Goal: Task Accomplishment & Management: Manage account settings

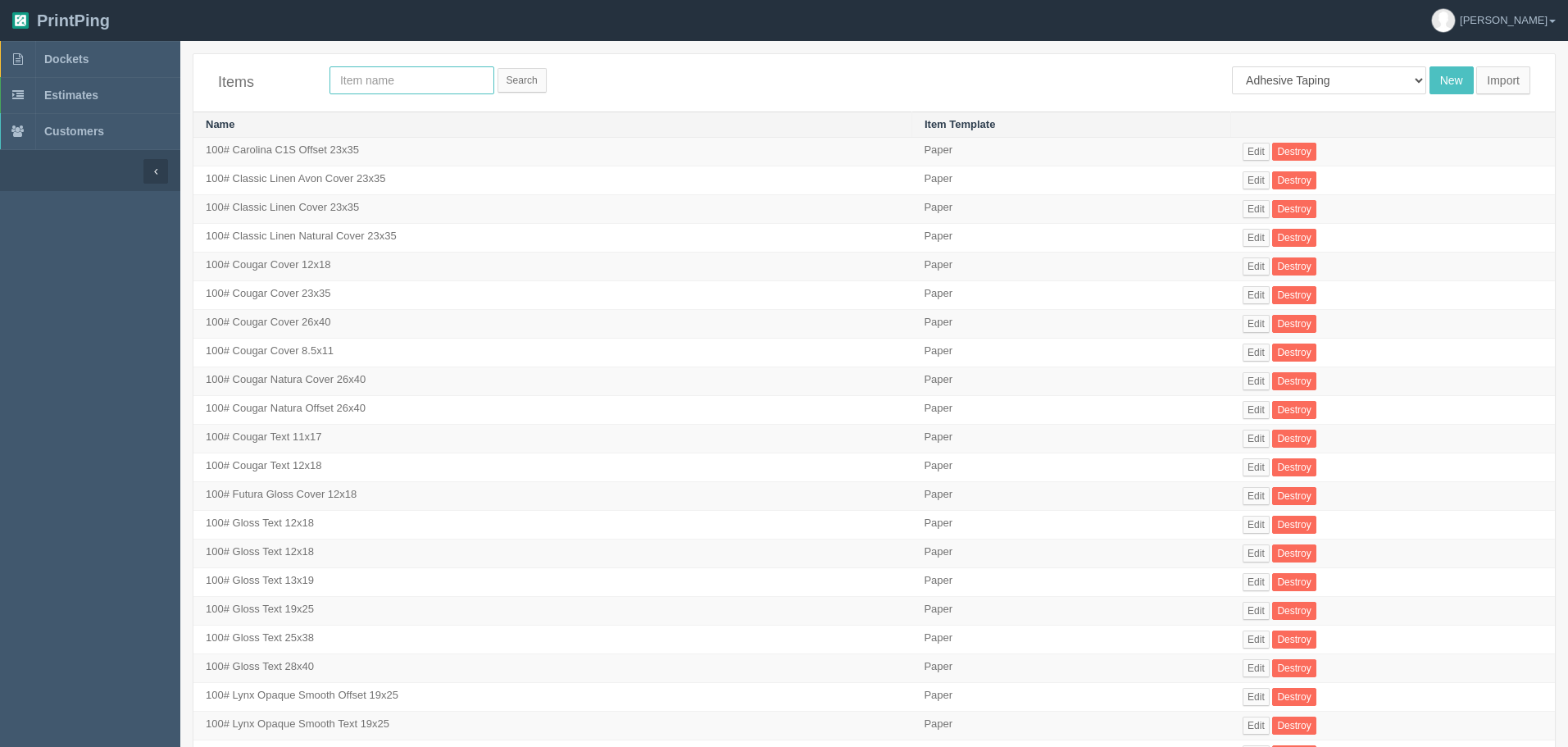
click at [453, 89] on input "text" at bounding box center [411, 80] width 165 height 28
type input "[PERSON_NAME]"
click at [497, 68] on input "Search" at bounding box center [521, 80] width 49 height 25
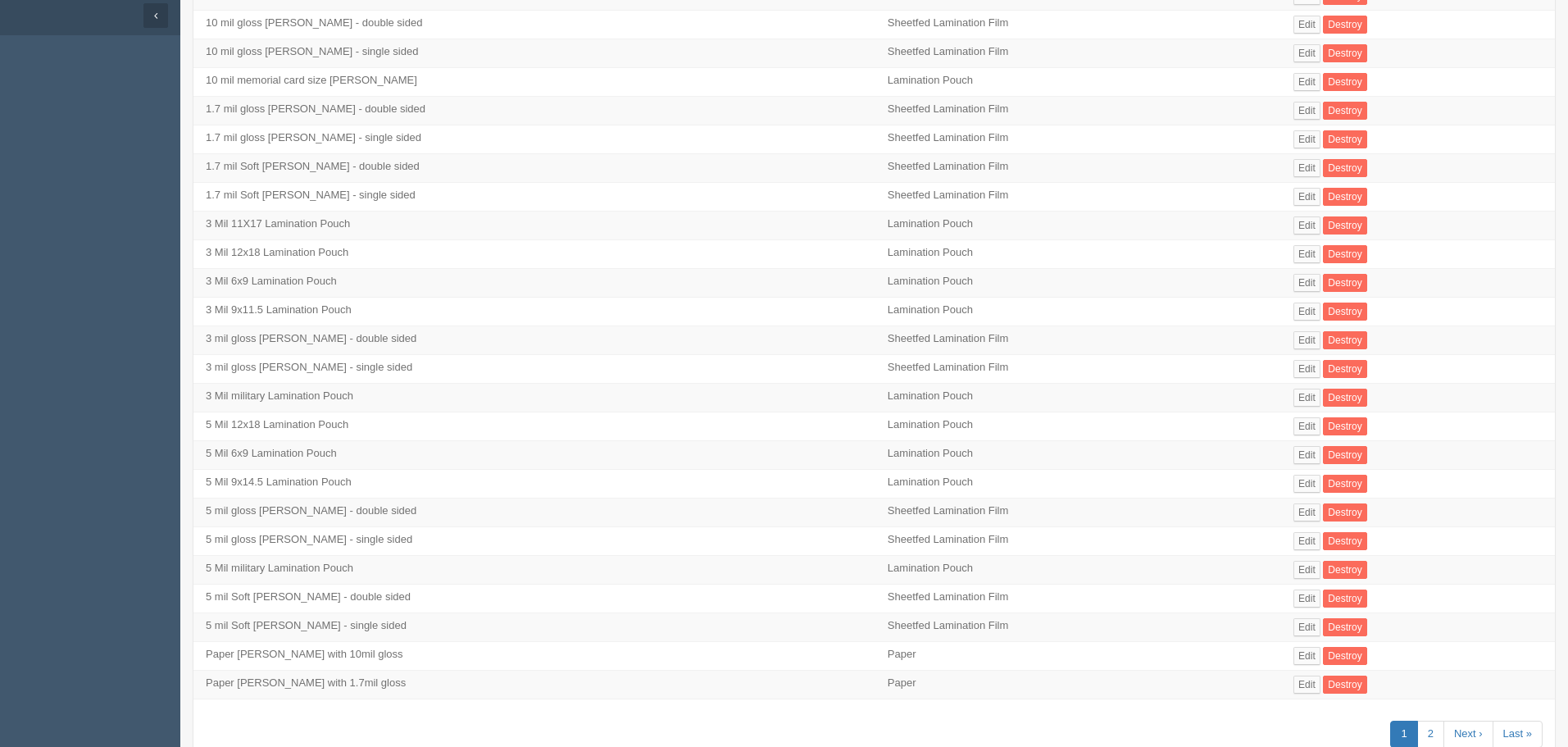
scroll to position [211, 0]
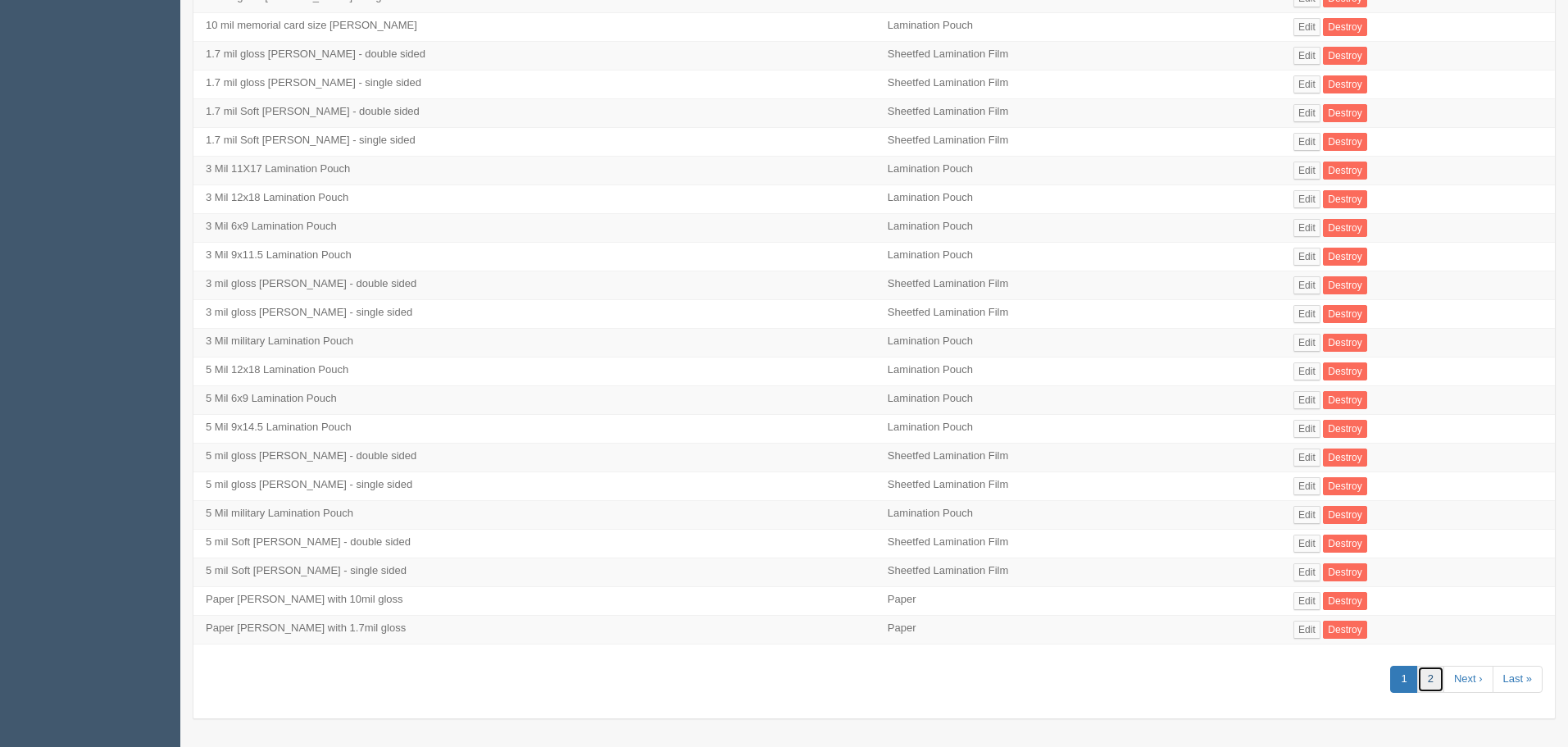
click at [1433, 676] on link "2" at bounding box center [1430, 679] width 27 height 27
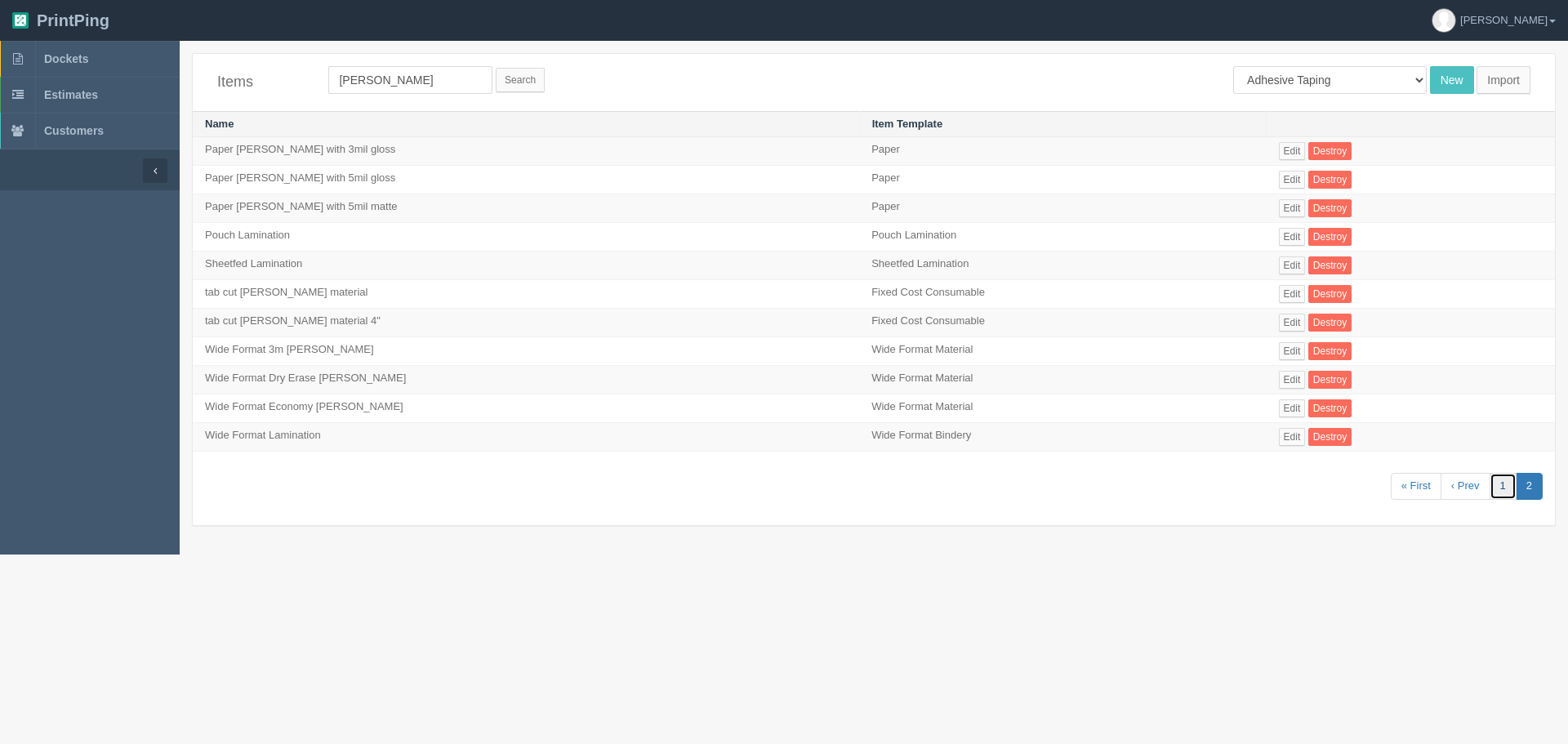
click at [1493, 489] on link "1" at bounding box center [1503, 486] width 27 height 27
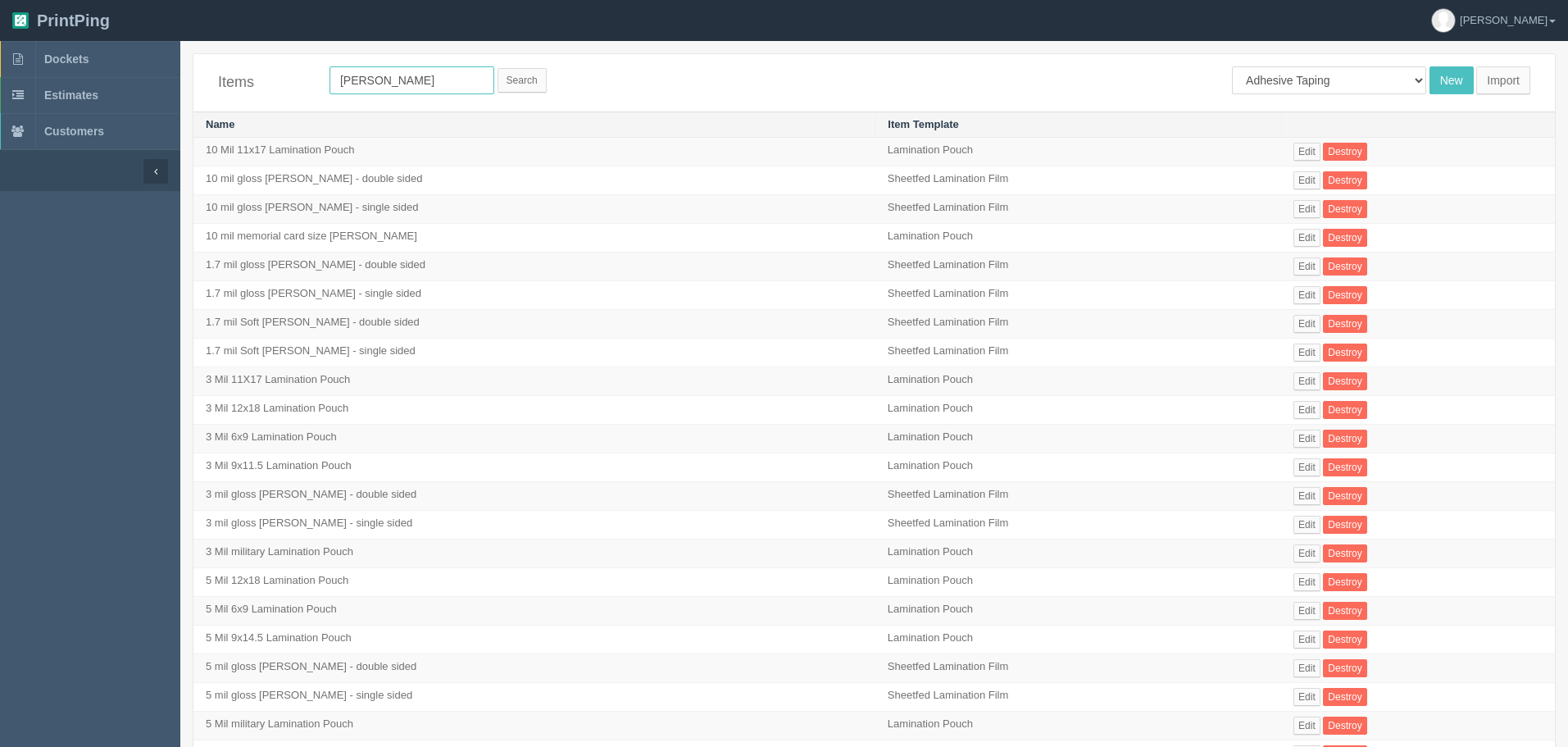
drag, startPoint x: 384, startPoint y: 77, endPoint x: 295, endPoint y: 66, distance: 89.7
click at [295, 66] on div "Items lam Search Adhesive Taping Binder Boxing Collating Counting Machine Creas…" at bounding box center [874, 83] width 1362 height 57
type input "1.7"
click at [497, 68] on input "Search" at bounding box center [521, 80] width 49 height 25
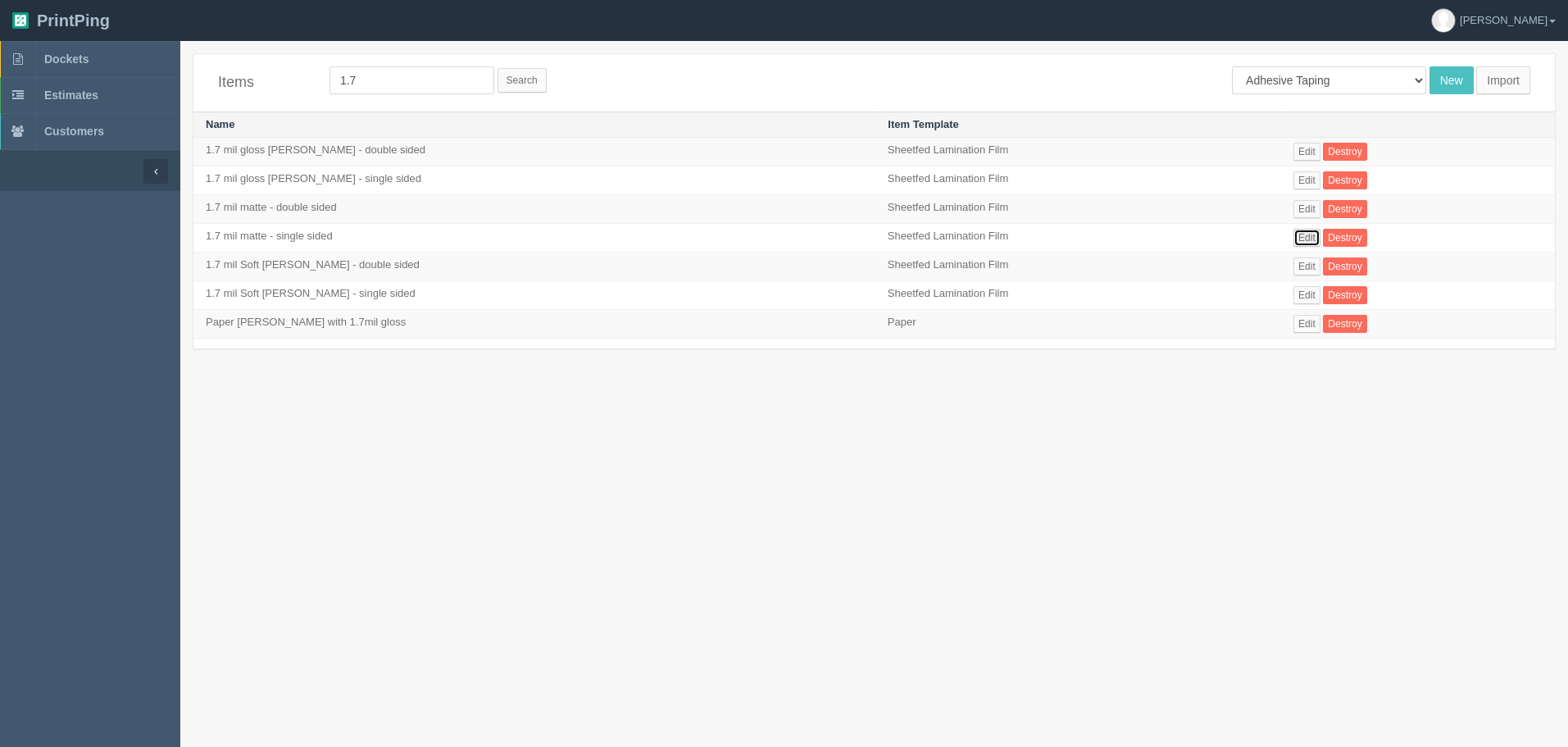
click at [1293, 237] on link "Edit" at bounding box center [1306, 238] width 27 height 18
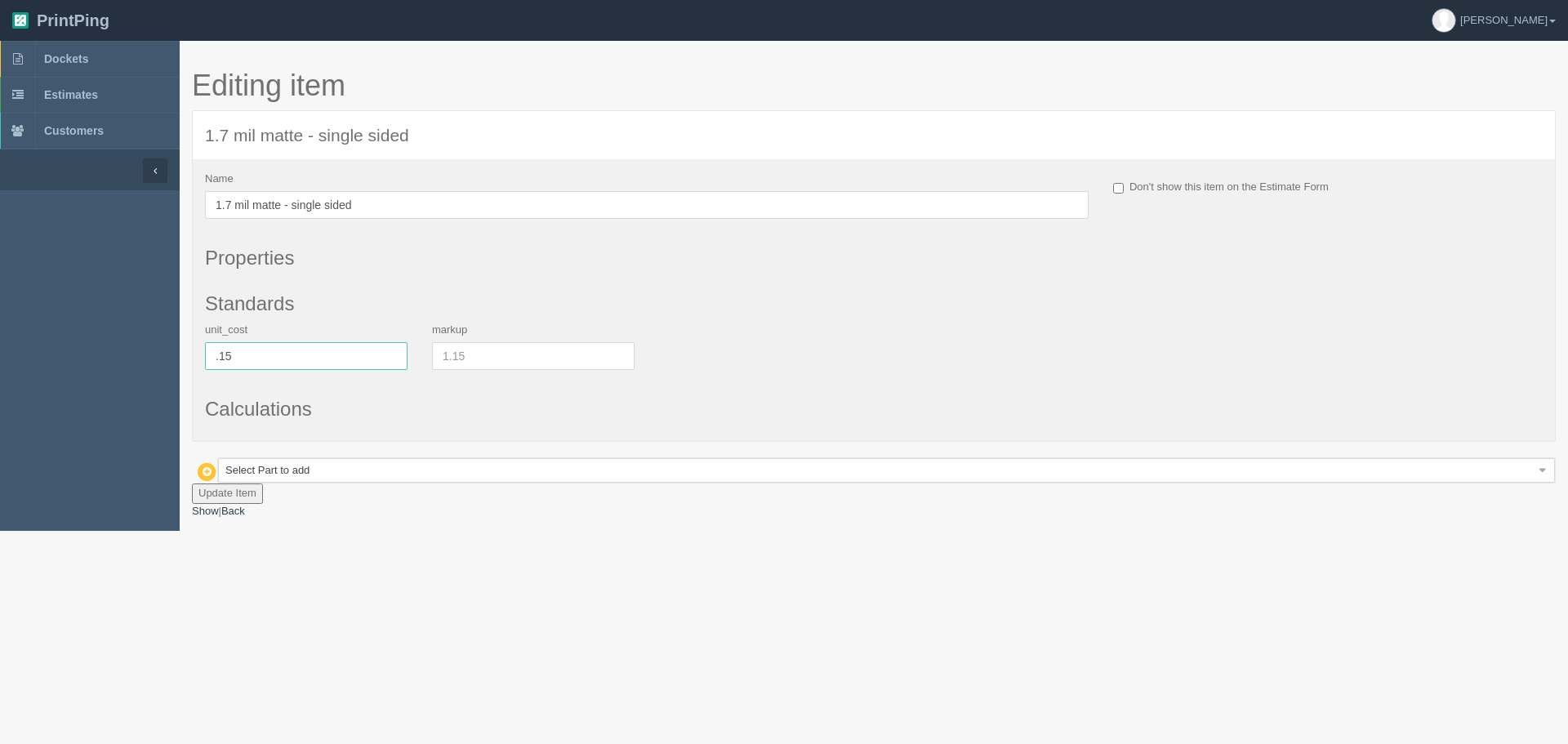
drag, startPoint x: 254, startPoint y: 356, endPoint x: 88, endPoint y: 331, distance: 167.9
click at [88, 331] on section "Dockets Estimates Customers 0" at bounding box center [784, 286] width 1568 height 490
type input ".17"
click at [239, 487] on button "Update Item" at bounding box center [227, 493] width 71 height 20
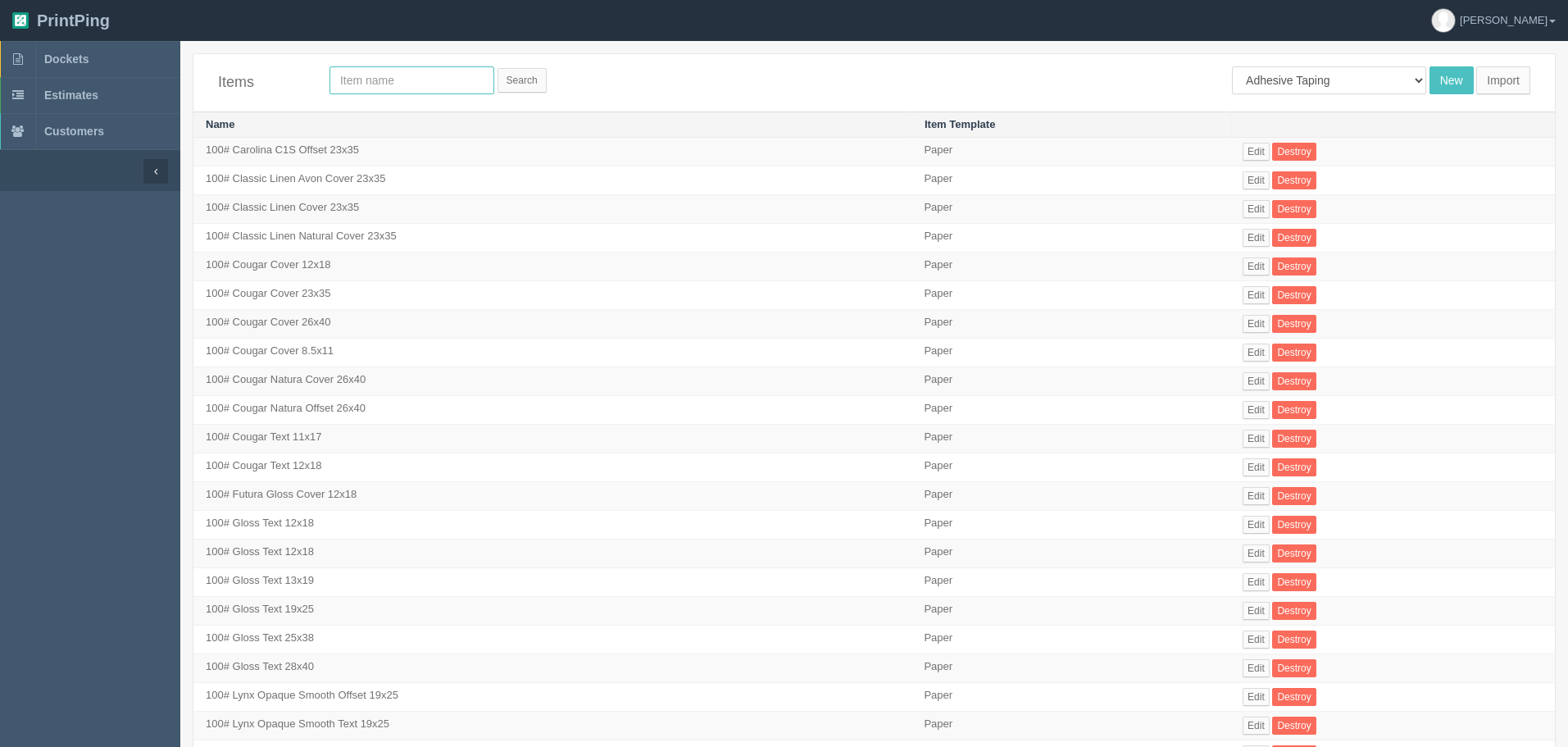
click at [408, 75] on input "text" at bounding box center [411, 80] width 165 height 28
type input "1.7"
click at [497, 68] on input "Search" at bounding box center [521, 80] width 49 height 25
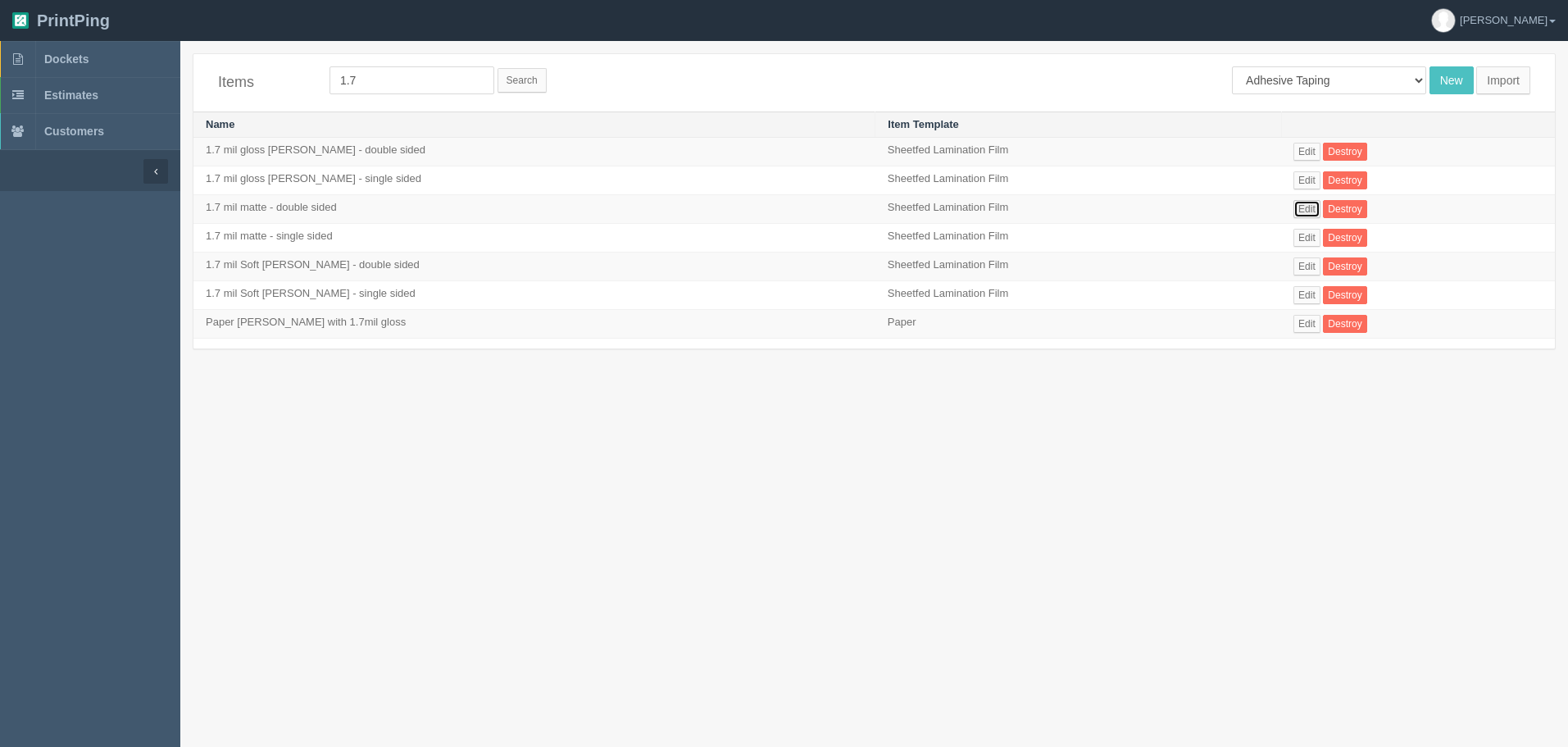
click at [1293, 207] on link "Edit" at bounding box center [1306, 209] width 27 height 18
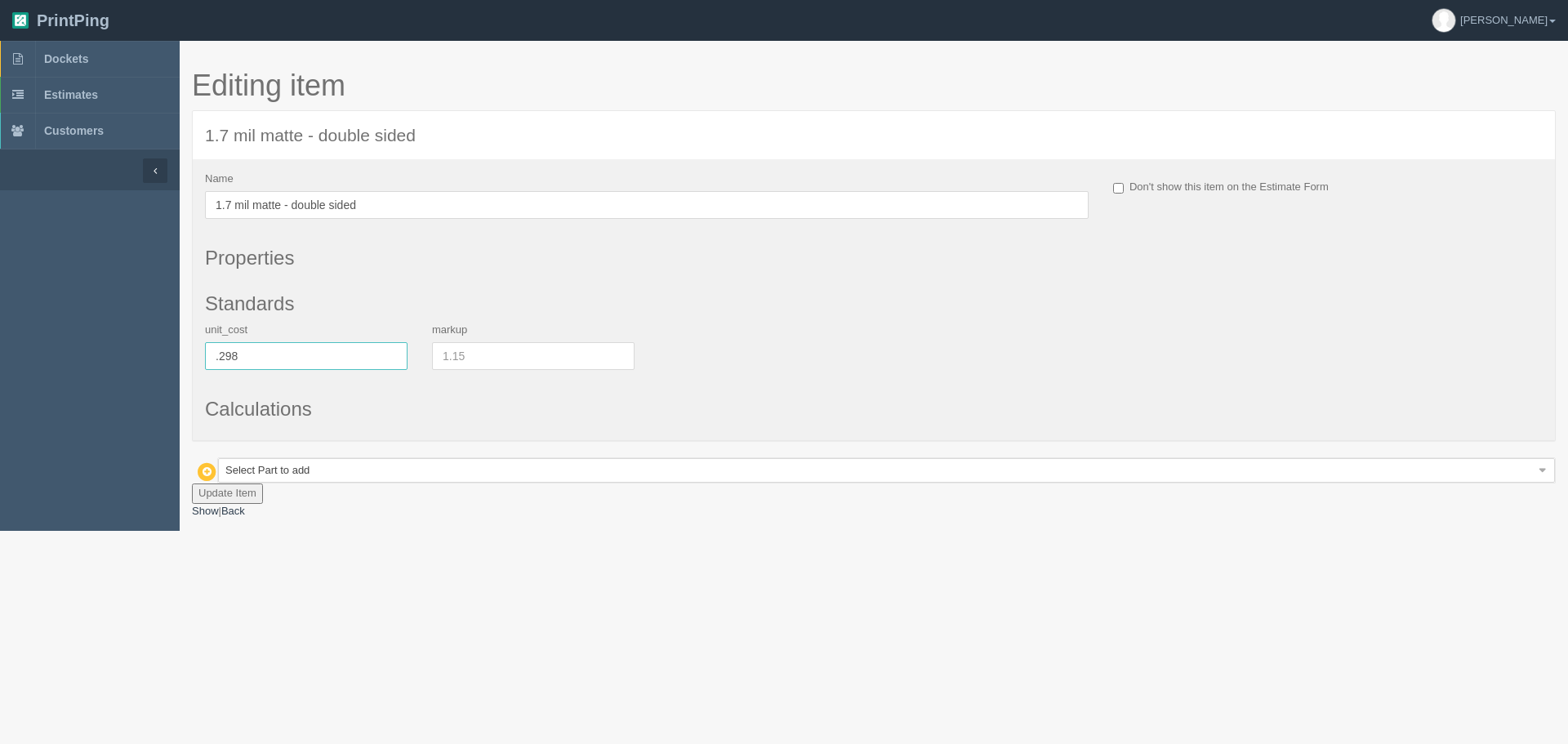
drag, startPoint x: 315, startPoint y: 355, endPoint x: 92, endPoint y: 355, distance: 223.0
click at [92, 355] on section "Dockets Estimates Customers 0" at bounding box center [784, 286] width 1568 height 490
type input ".335"
click at [232, 486] on button "Update Item" at bounding box center [227, 493] width 71 height 20
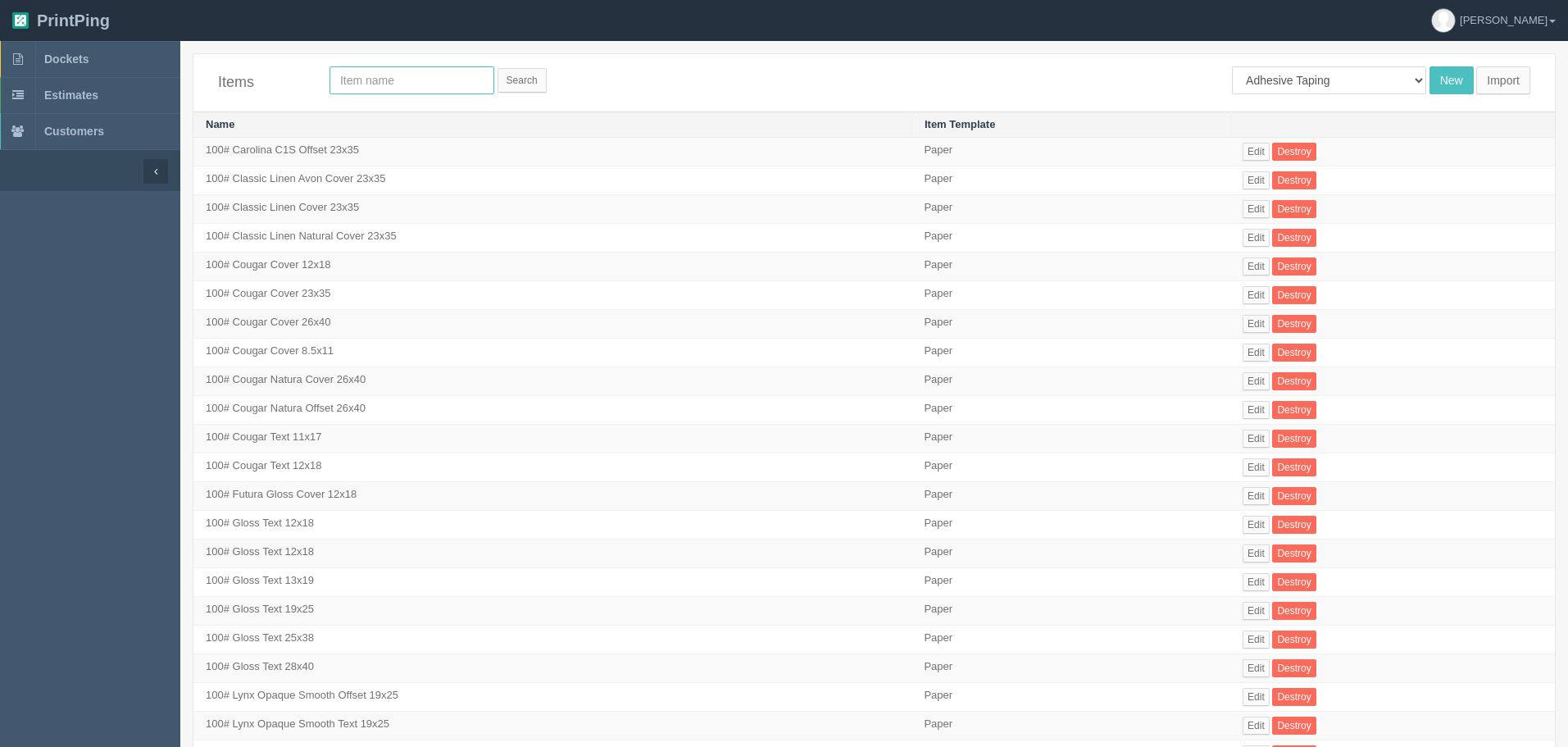
click at [361, 85] on input "text" at bounding box center [411, 80] width 165 height 28
type input "1.7"
click at [497, 68] on input "Search" at bounding box center [521, 80] width 49 height 25
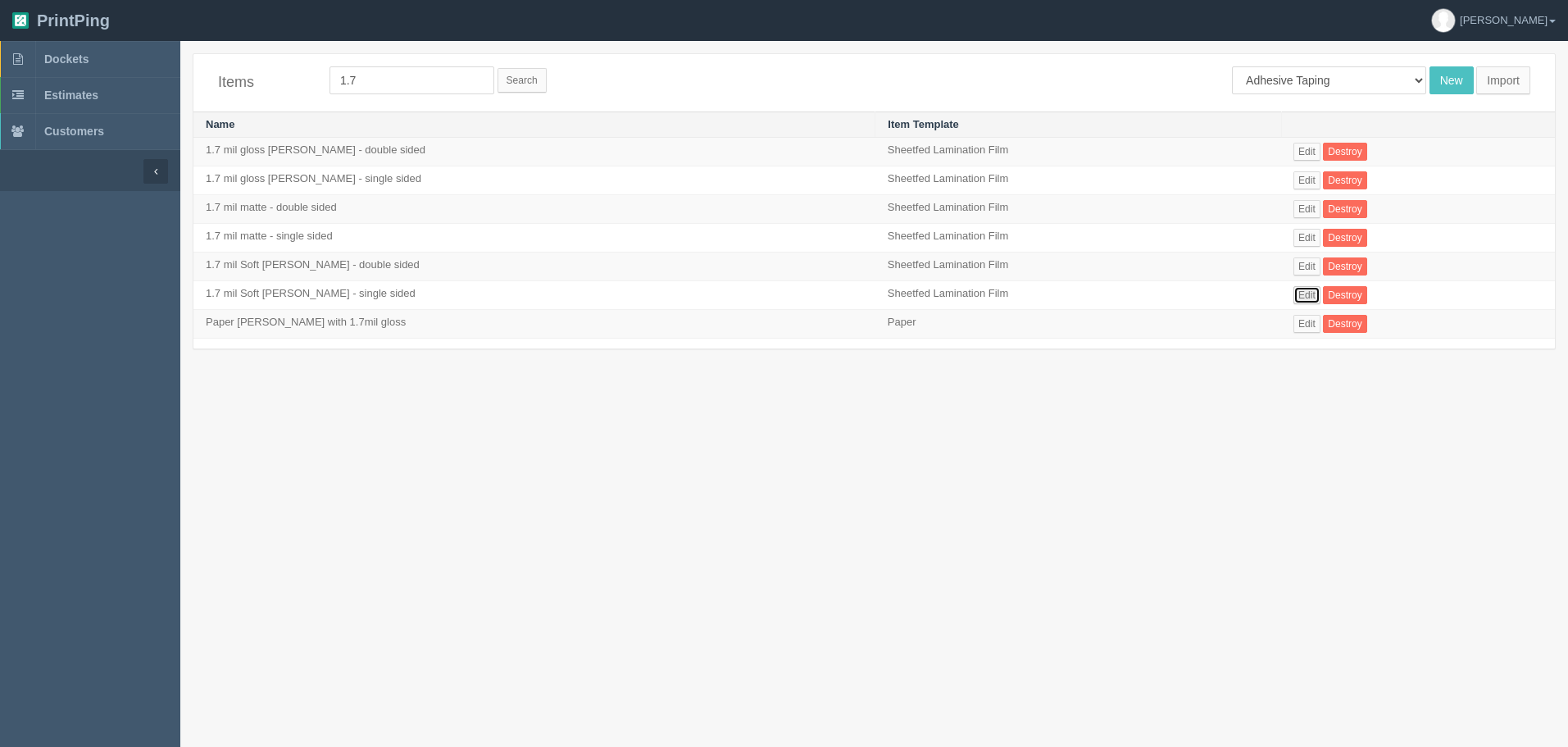
click at [1293, 290] on link "Edit" at bounding box center [1306, 295] width 27 height 18
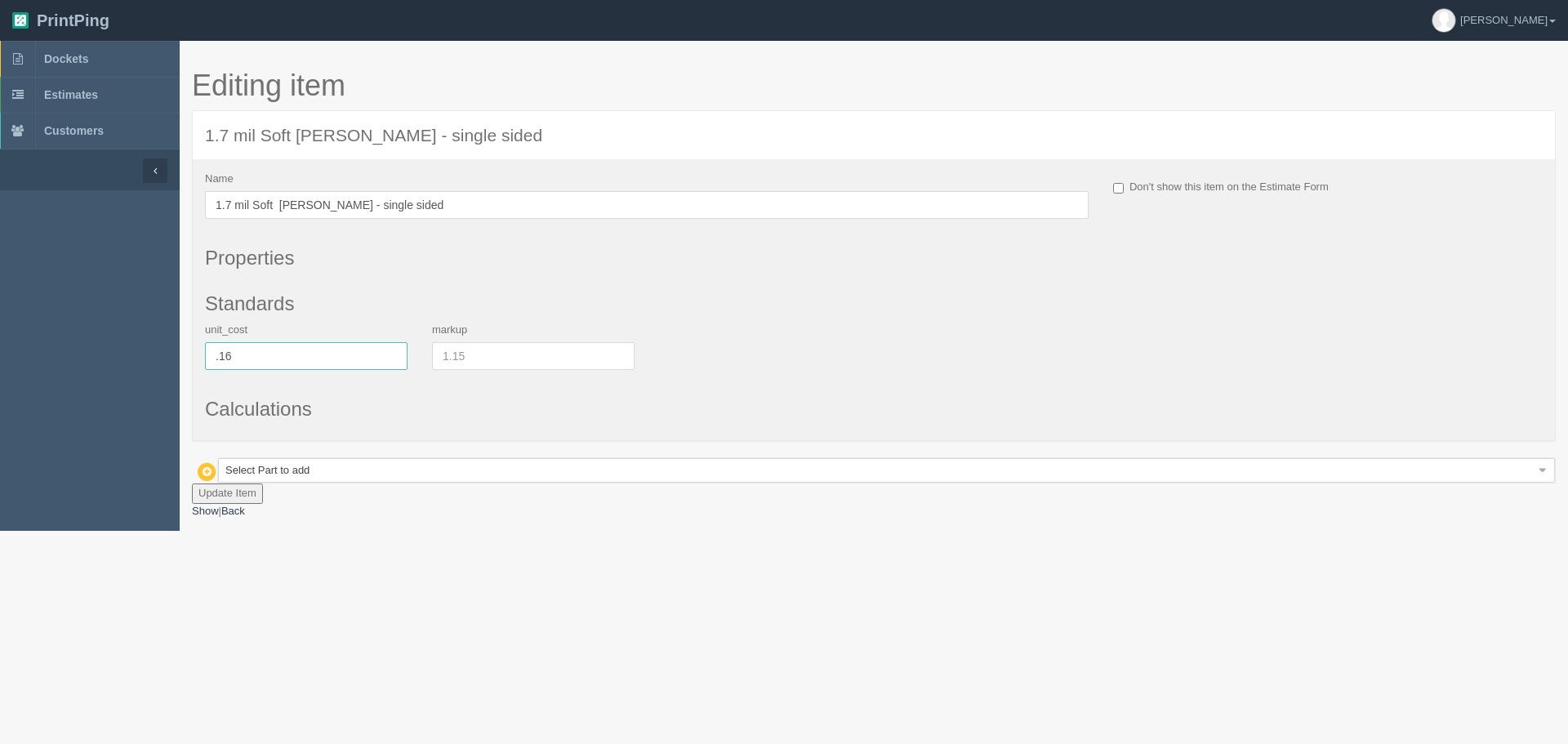
drag, startPoint x: 212, startPoint y: 359, endPoint x: -56, endPoint y: 344, distance: 268.4
click at [0, 344] on html "PrintPing [PERSON_NAME] Administration Edit account ( [EMAIL_ADDRESS][DOMAIN_NA…" at bounding box center [784, 265] width 1568 height 531
type input ".18"
click at [232, 485] on button "Update Item" at bounding box center [227, 493] width 71 height 20
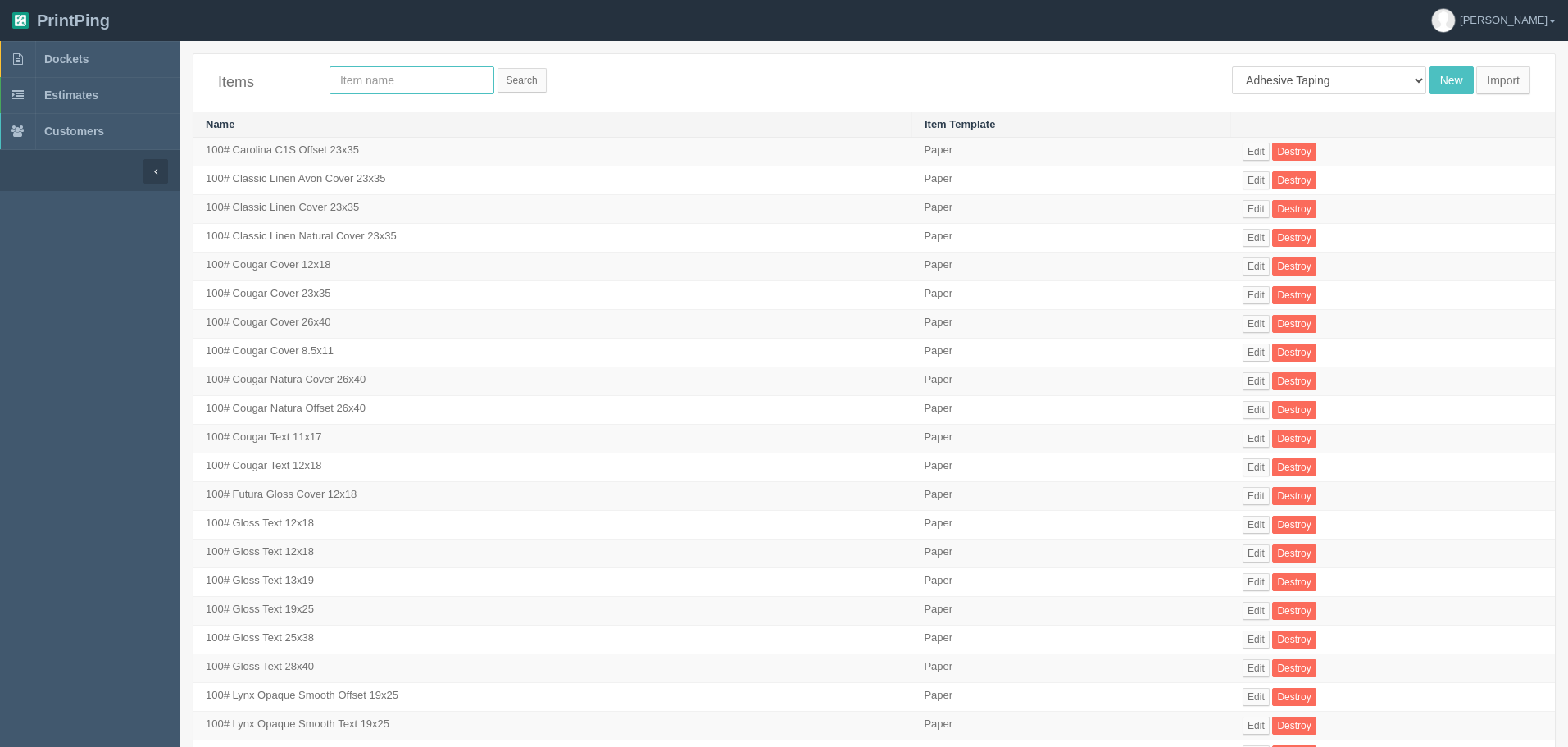
click at [378, 83] on input "text" at bounding box center [411, 80] width 165 height 28
type input "1.7"
click at [497, 68] on input "Search" at bounding box center [521, 80] width 49 height 25
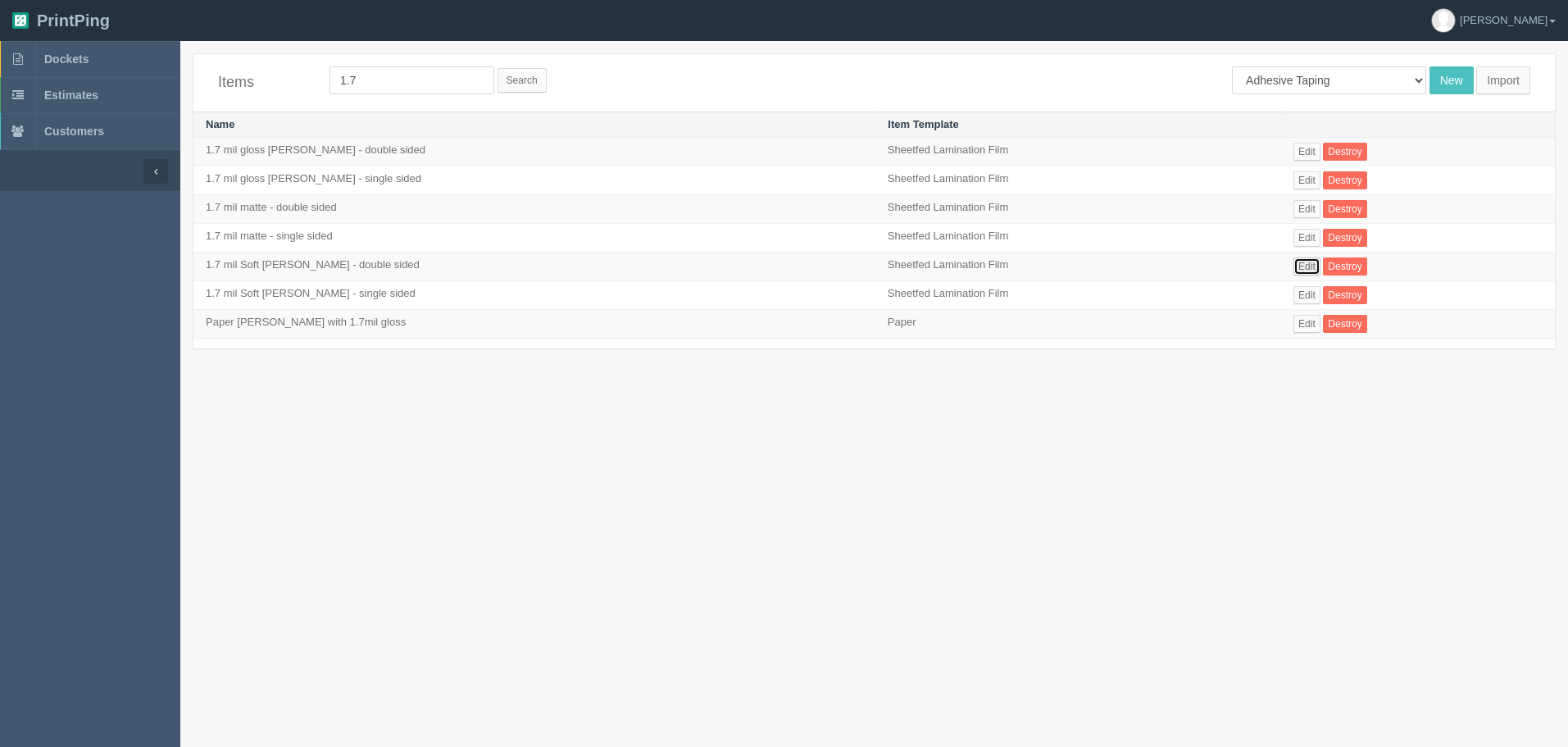
click at [1293, 265] on link "Edit" at bounding box center [1306, 266] width 27 height 18
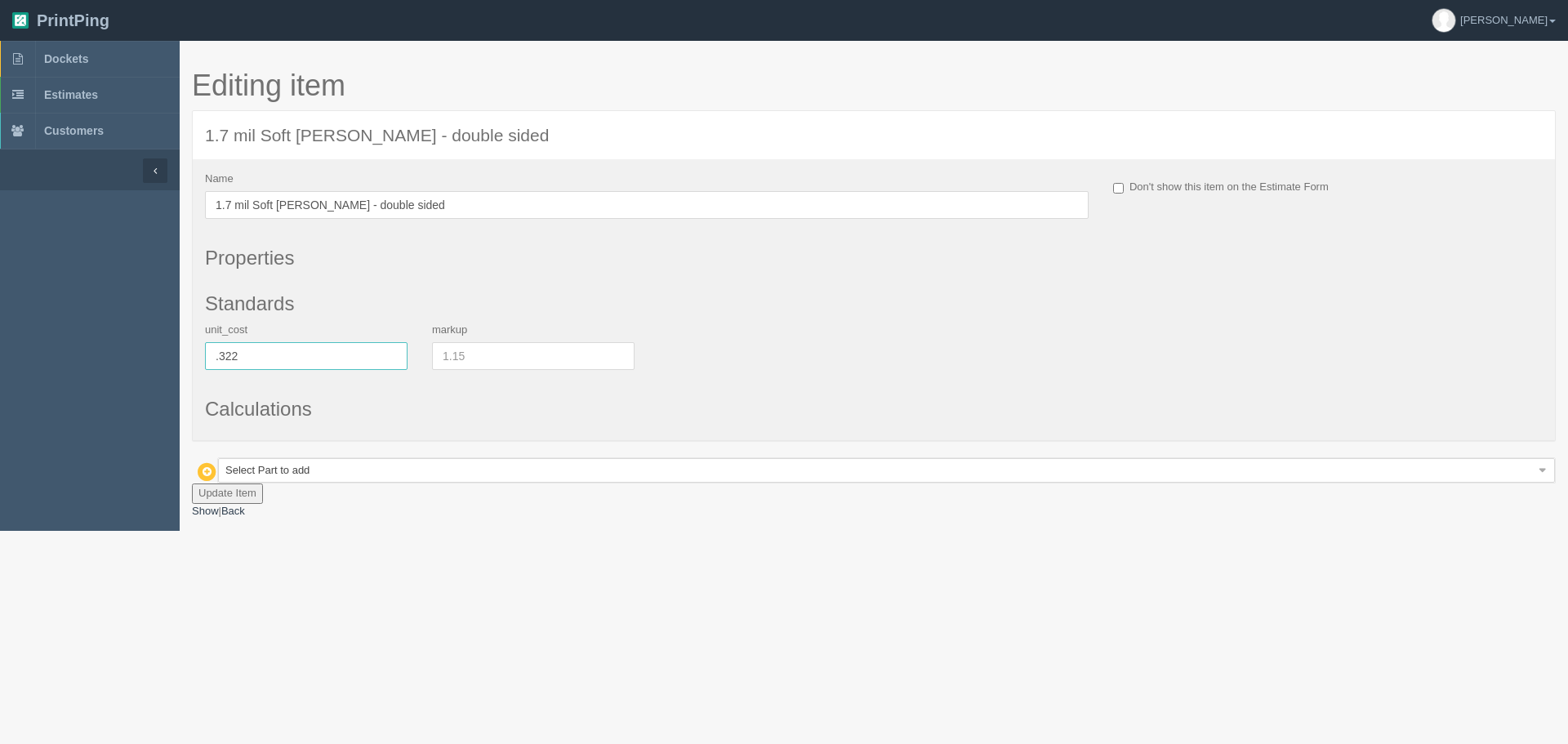
drag, startPoint x: 266, startPoint y: 354, endPoint x: 146, endPoint y: 352, distance: 120.0
click at [146, 352] on section "Dockets Estimates Customers 0" at bounding box center [784, 286] width 1568 height 490
type input ".360"
click at [219, 489] on button "Update Item" at bounding box center [227, 493] width 71 height 20
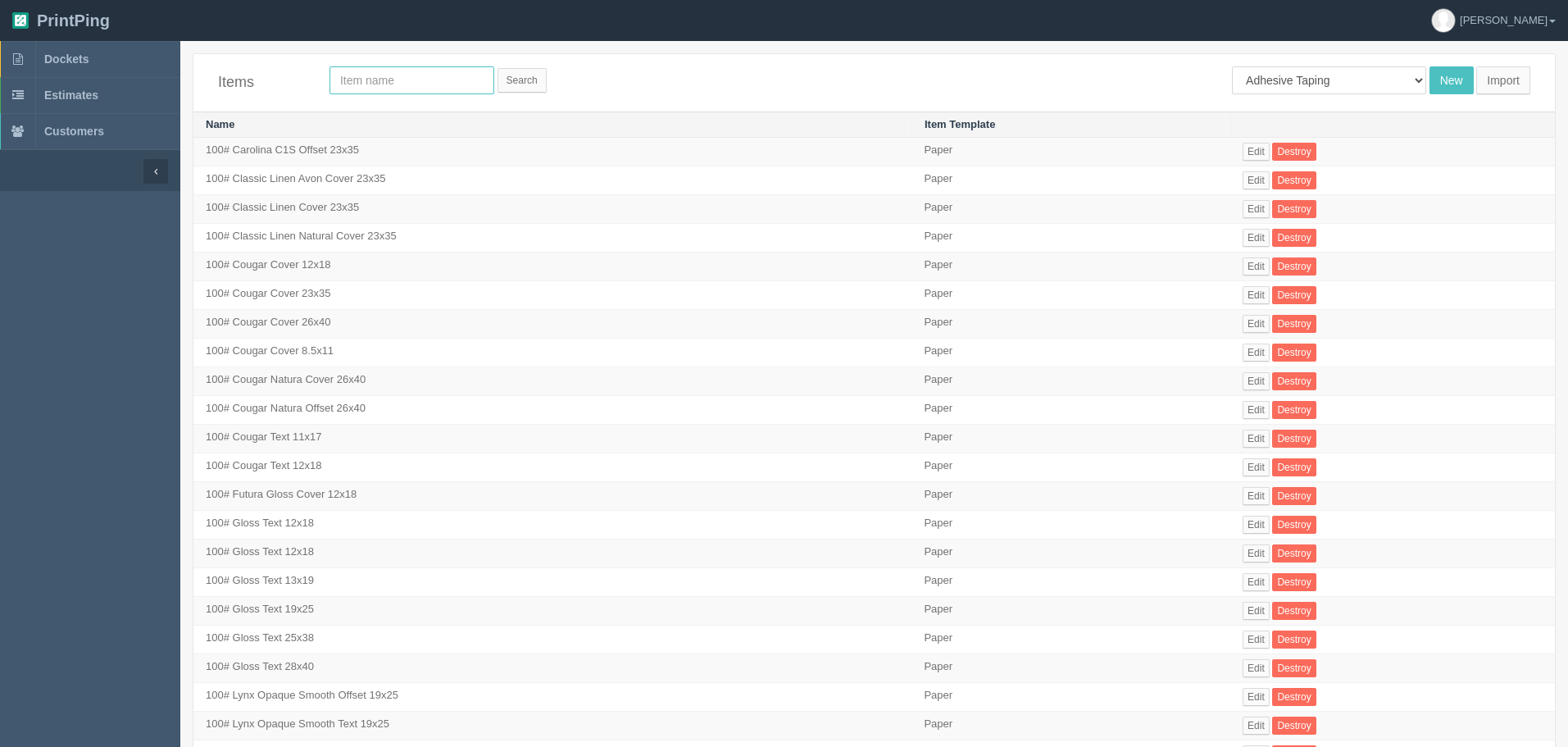
click at [393, 84] on input "text" at bounding box center [411, 80] width 165 height 28
type input "1.7"
click at [497, 68] on input "Search" at bounding box center [521, 80] width 49 height 25
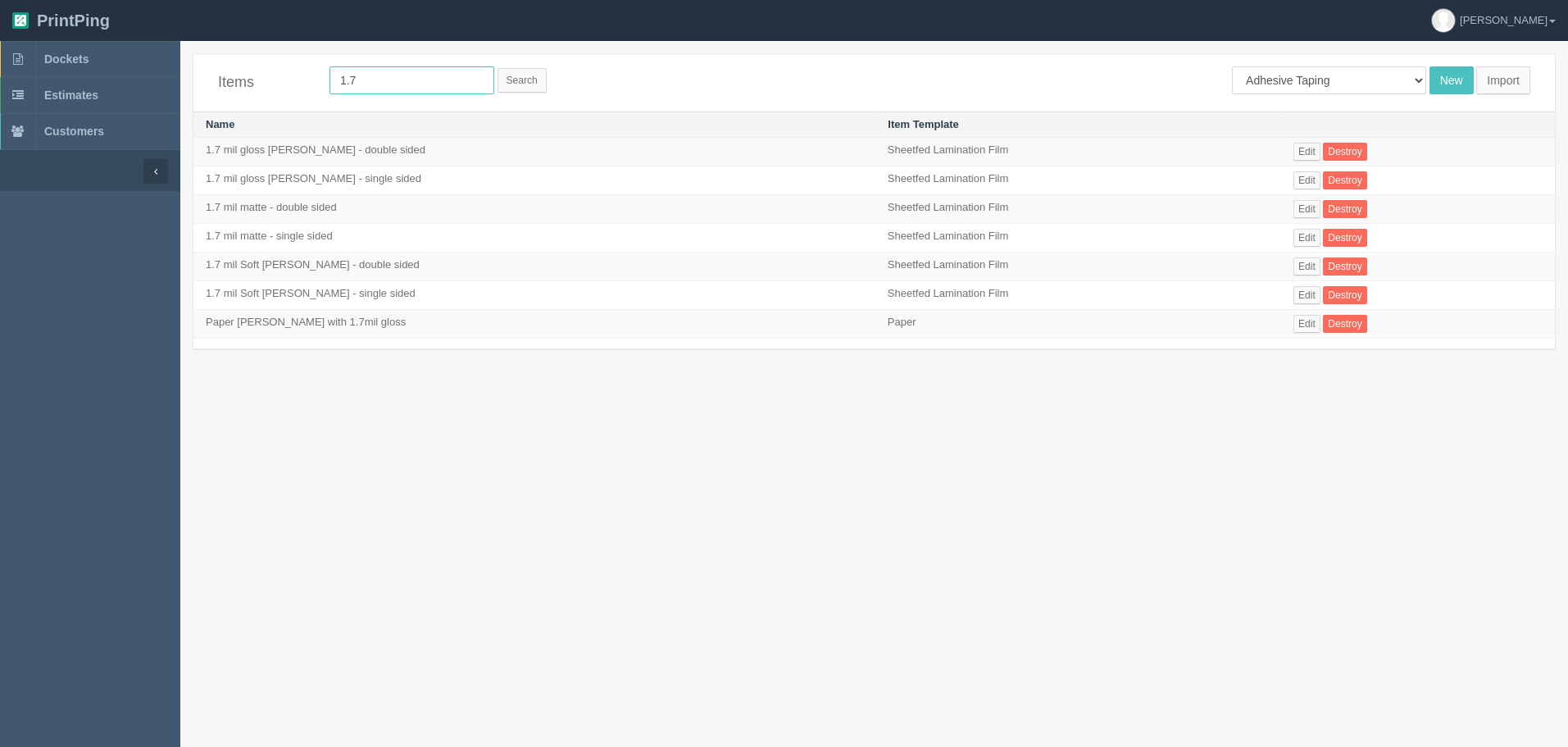
drag, startPoint x: 362, startPoint y: 77, endPoint x: 289, endPoint y: 72, distance: 73.2
click at [289, 72] on div "Items 1.7 Search Adhesive Taping Binder Boxing Collating Counting Machine Creas…" at bounding box center [874, 83] width 1362 height 57
type input "5.0"
click at [497, 68] on input "Search" at bounding box center [521, 80] width 49 height 25
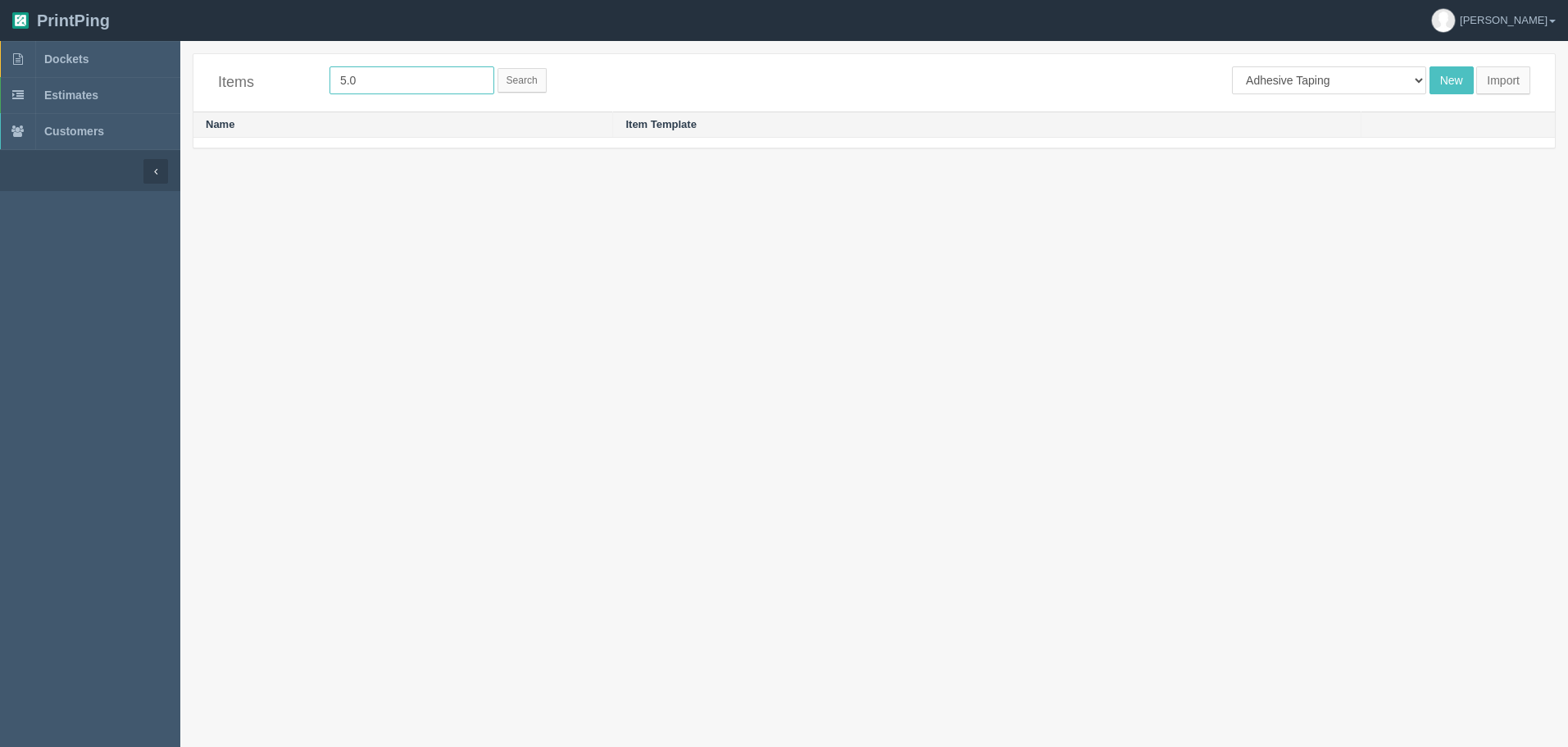
click at [365, 77] on input "5.0" at bounding box center [411, 80] width 165 height 28
type input "5mil"
click at [497, 68] on input "Search" at bounding box center [521, 80] width 49 height 25
click at [388, 72] on input "5mil" at bounding box center [411, 80] width 165 height 28
type input "5 mil"
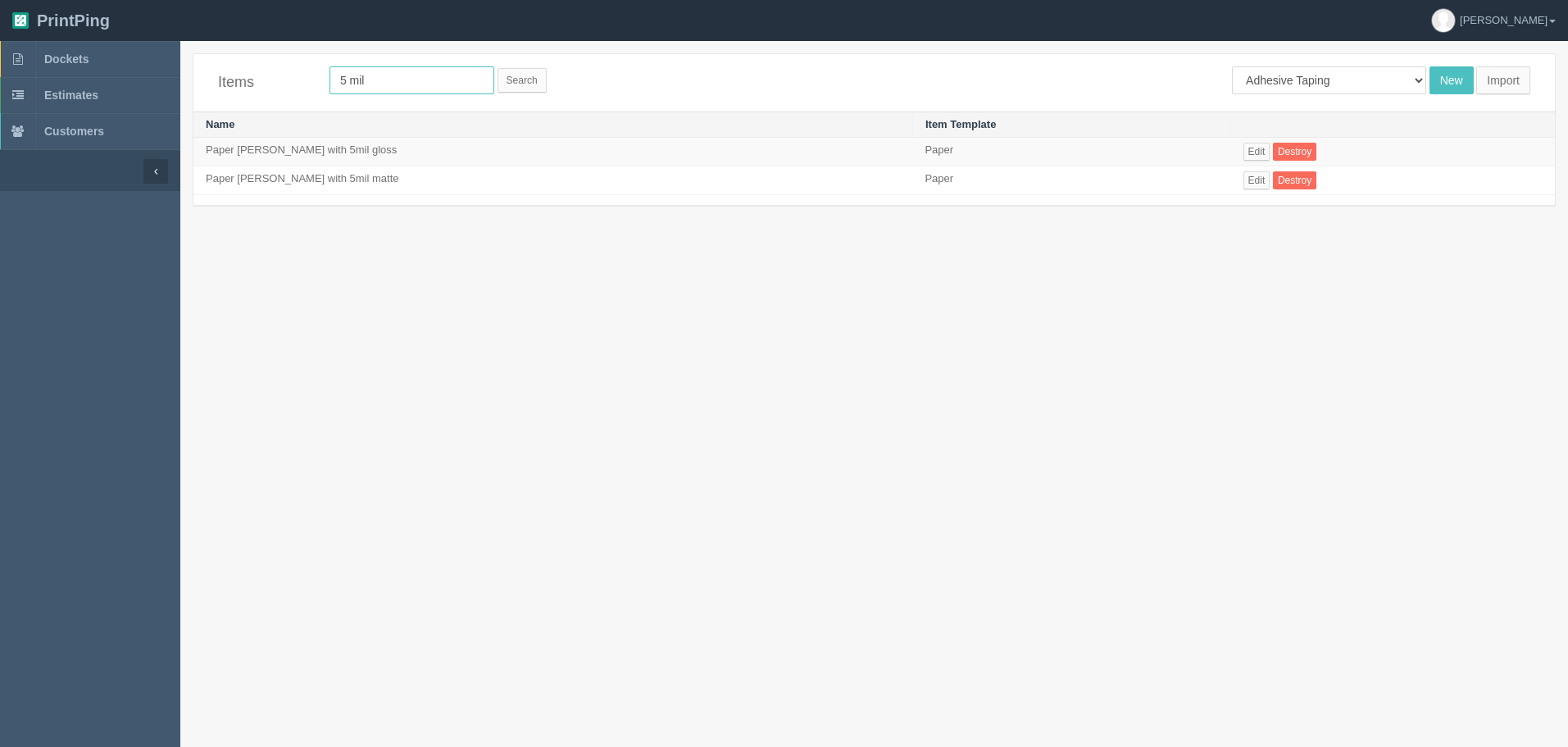
click at [497, 68] on input "Search" at bounding box center [521, 80] width 49 height 25
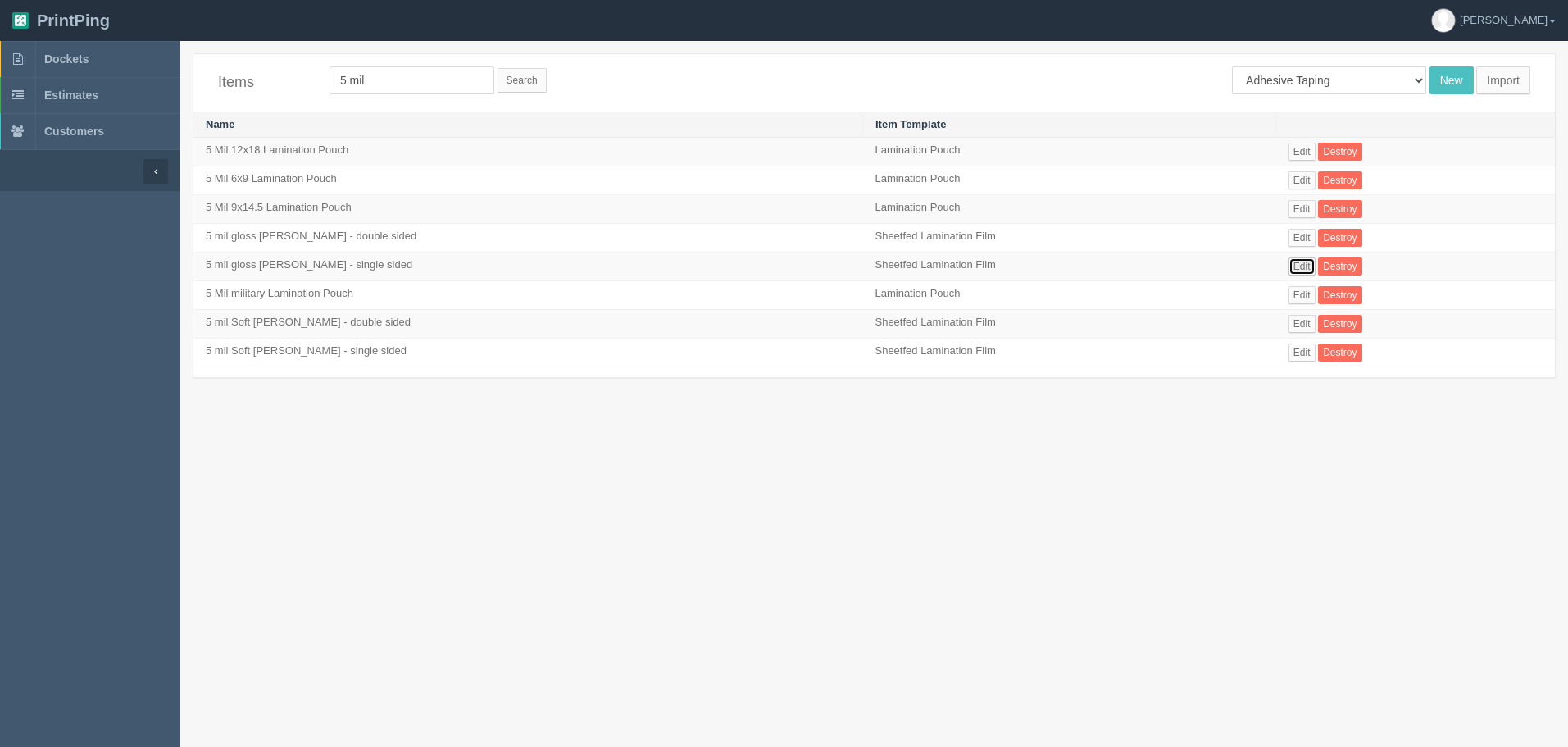
click at [1289, 268] on link "Edit" at bounding box center [1302, 266] width 27 height 18
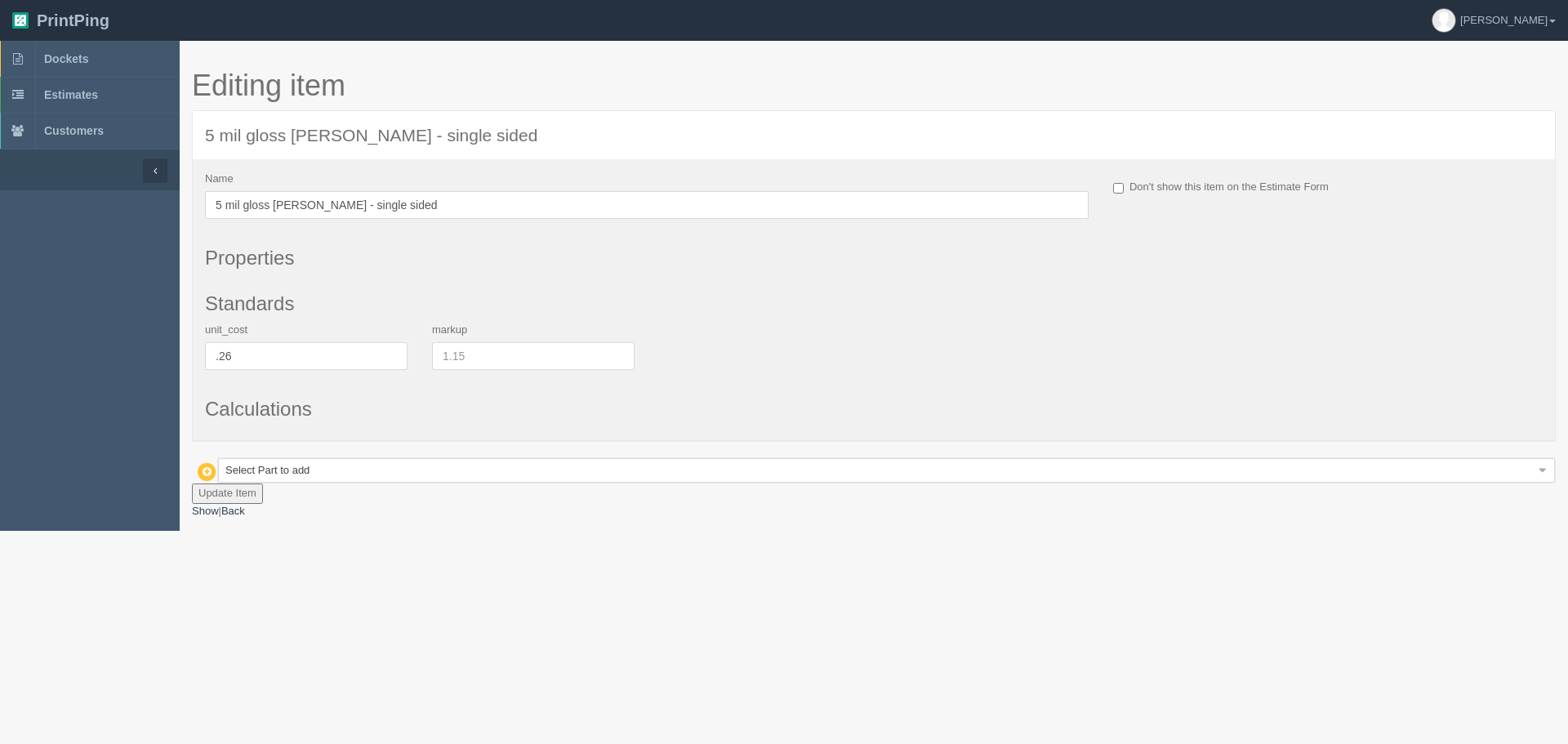
click at [243, 485] on button "Update Item" at bounding box center [227, 493] width 71 height 20
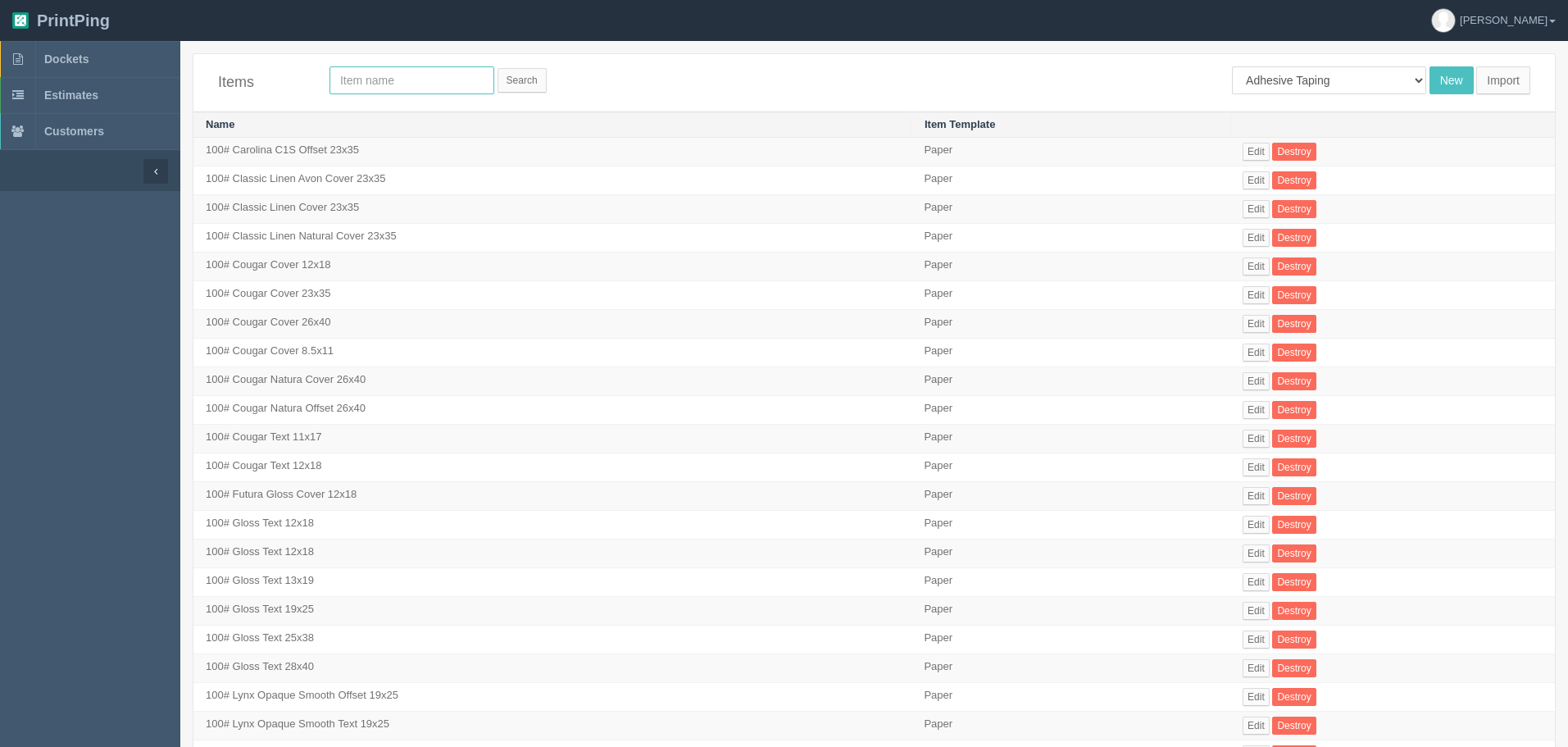
click at [369, 88] on input "text" at bounding box center [411, 80] width 165 height 28
type input "5 mil"
click at [497, 68] on input "Search" at bounding box center [521, 80] width 49 height 25
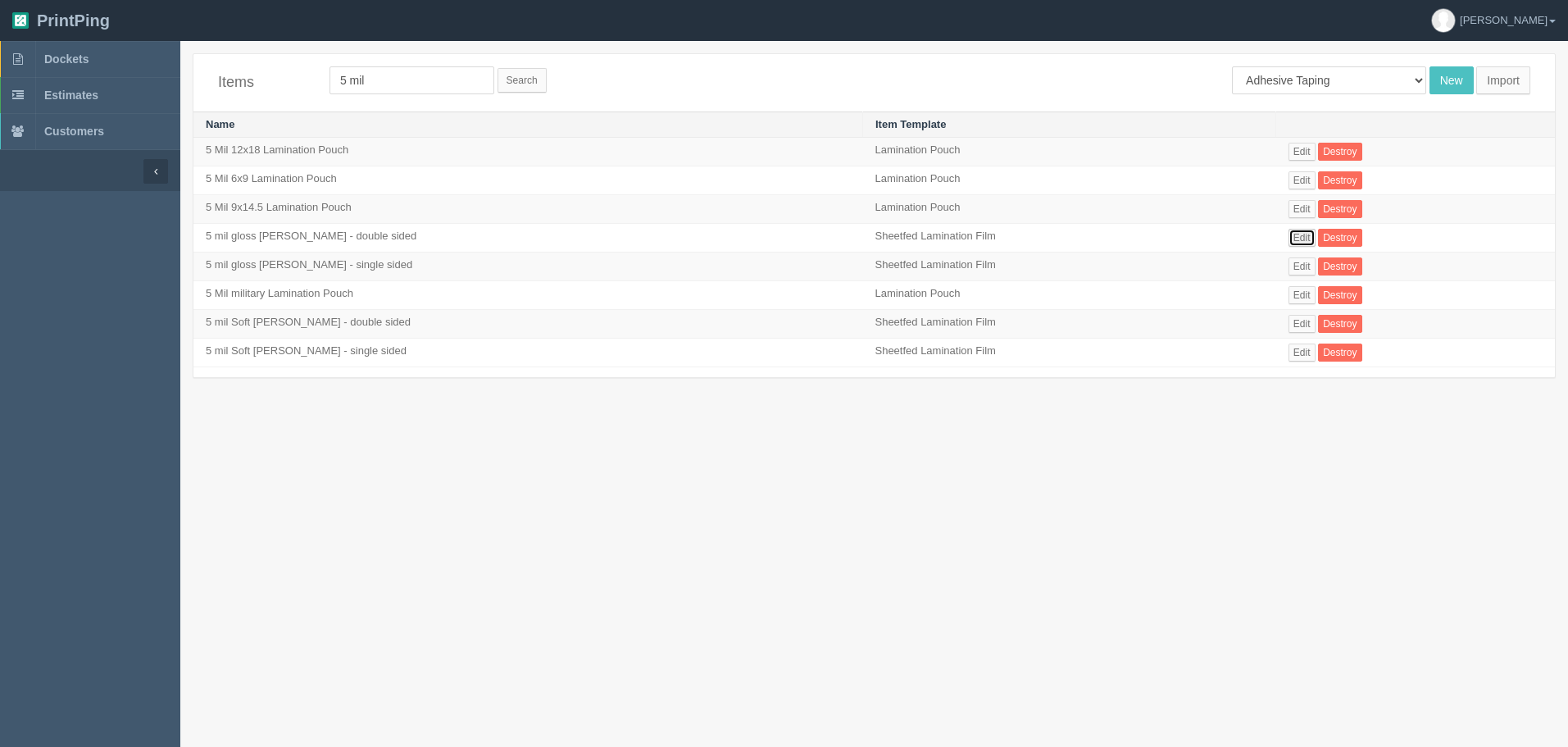
click at [1289, 231] on link "Edit" at bounding box center [1302, 238] width 27 height 18
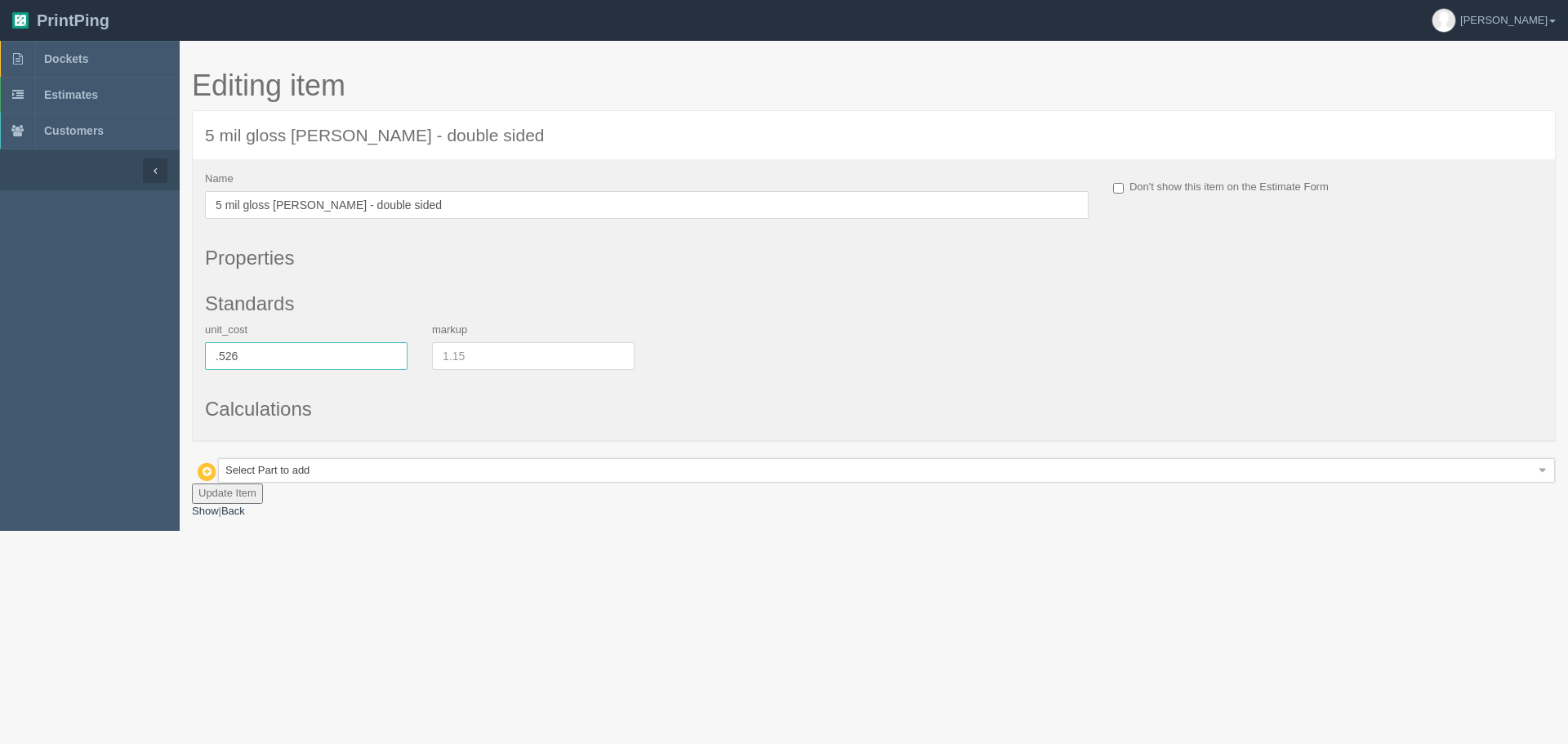
drag, startPoint x: 302, startPoint y: 352, endPoint x: 225, endPoint y: 346, distance: 77.2
click at [225, 346] on input ".526" at bounding box center [306, 356] width 202 height 27
type input ".511"
click at [238, 488] on button "Update Item" at bounding box center [227, 493] width 71 height 20
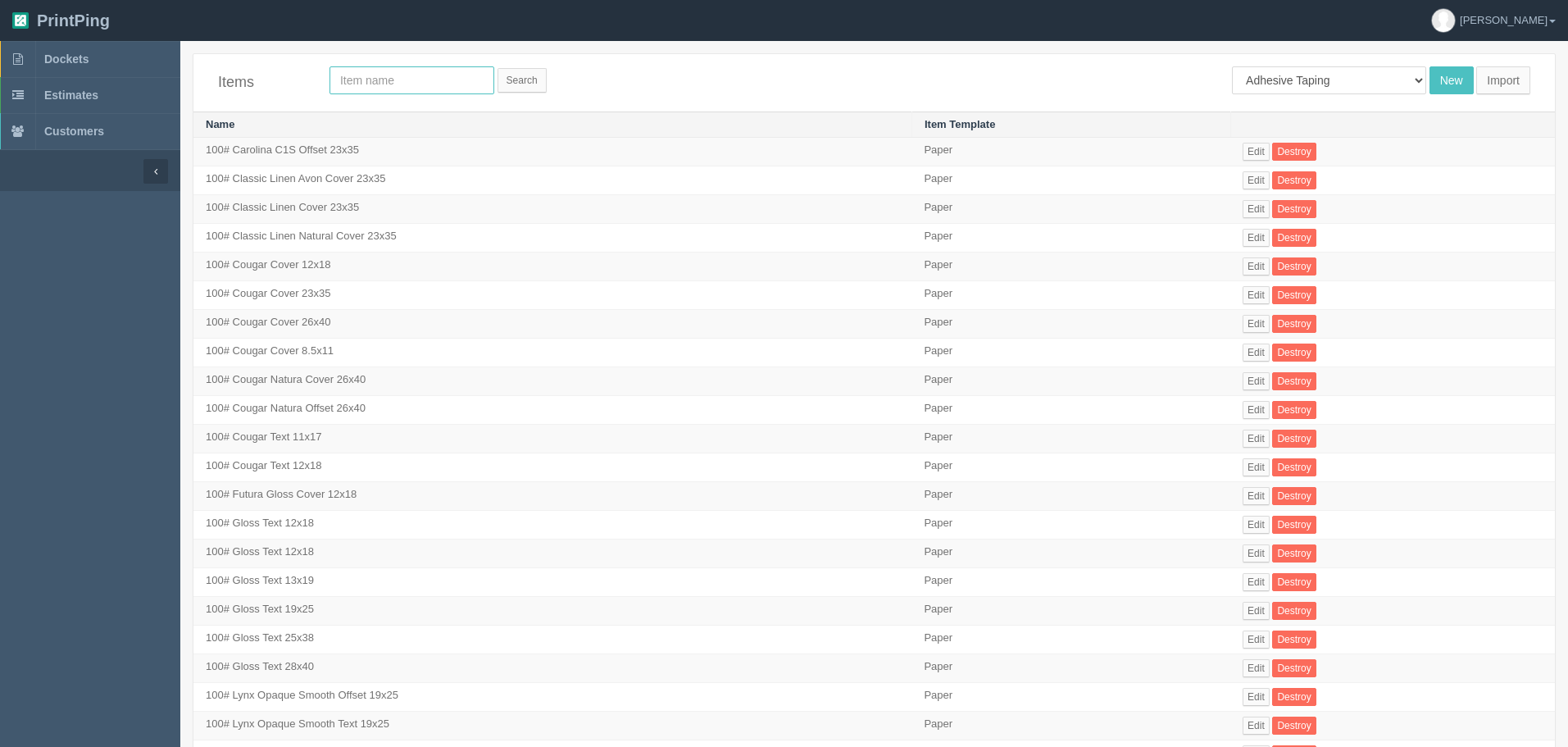
click at [412, 72] on input "text" at bounding box center [411, 80] width 165 height 28
type input "10 mil"
click at [497, 68] on input "Search" at bounding box center [521, 80] width 49 height 25
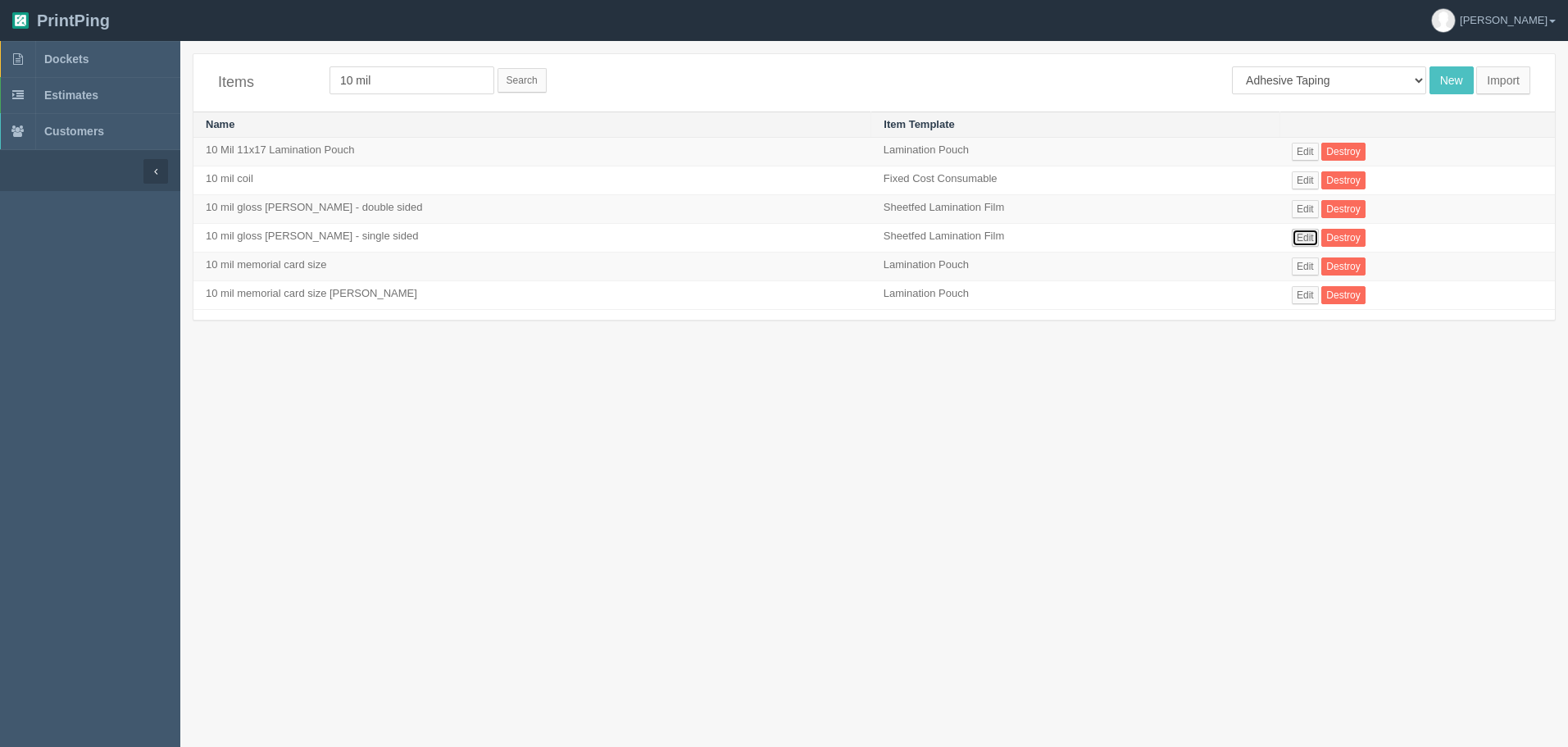
click at [1291, 230] on link "Edit" at bounding box center [1305, 238] width 27 height 18
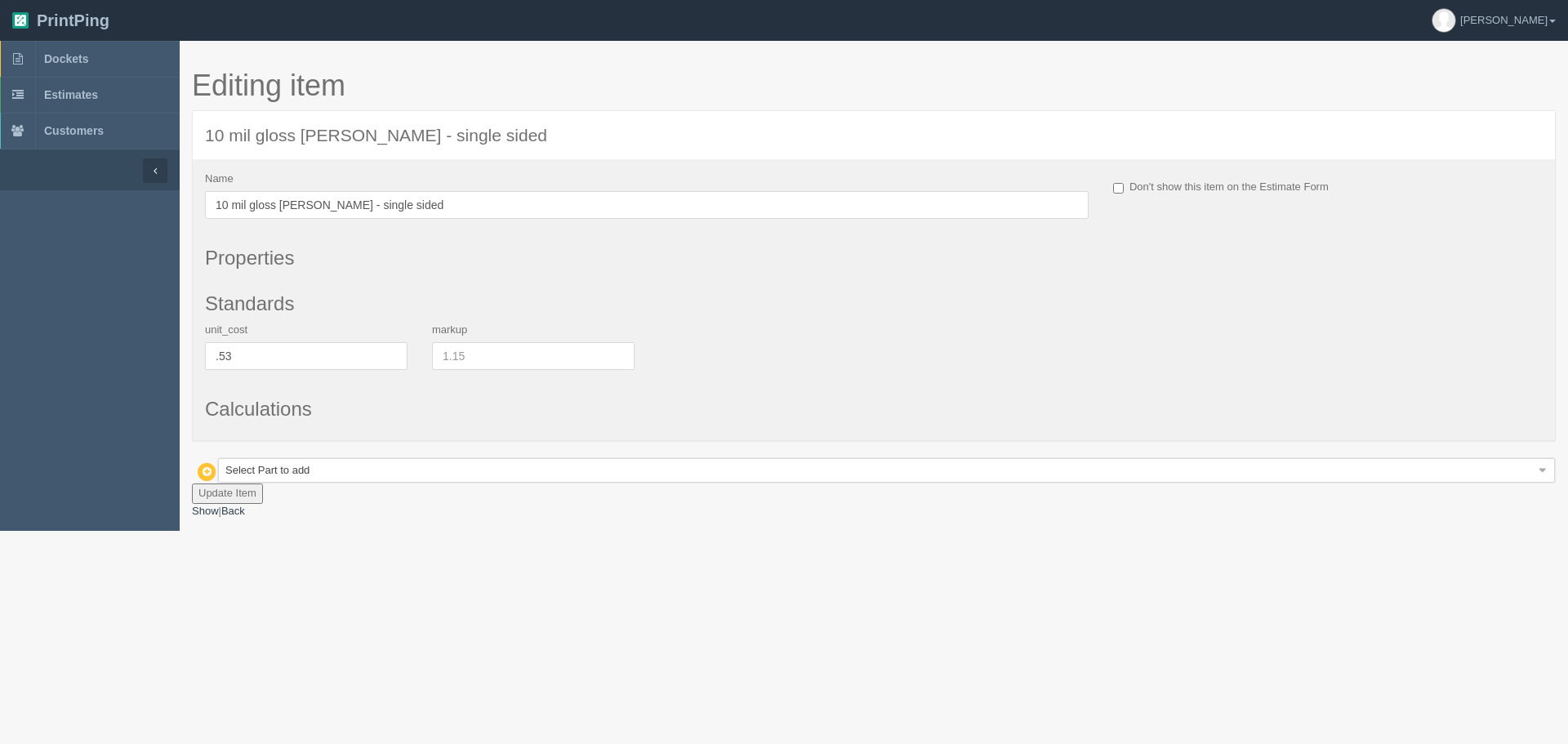
click at [228, 490] on button "Update Item" at bounding box center [227, 493] width 71 height 20
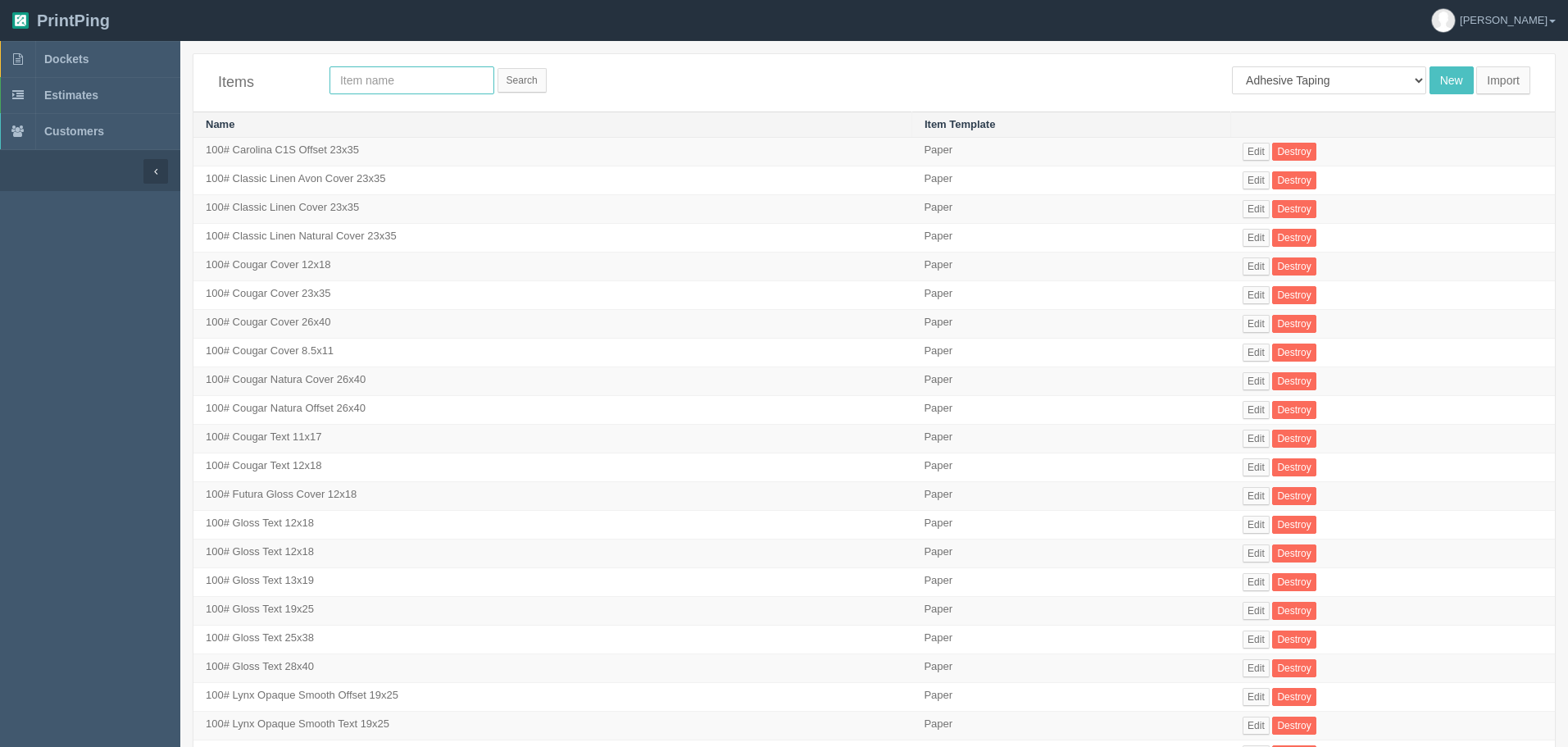
click at [384, 74] on input "text" at bounding box center [411, 80] width 165 height 28
type input "10 mil"
click at [497, 68] on input "Search" at bounding box center [521, 80] width 49 height 25
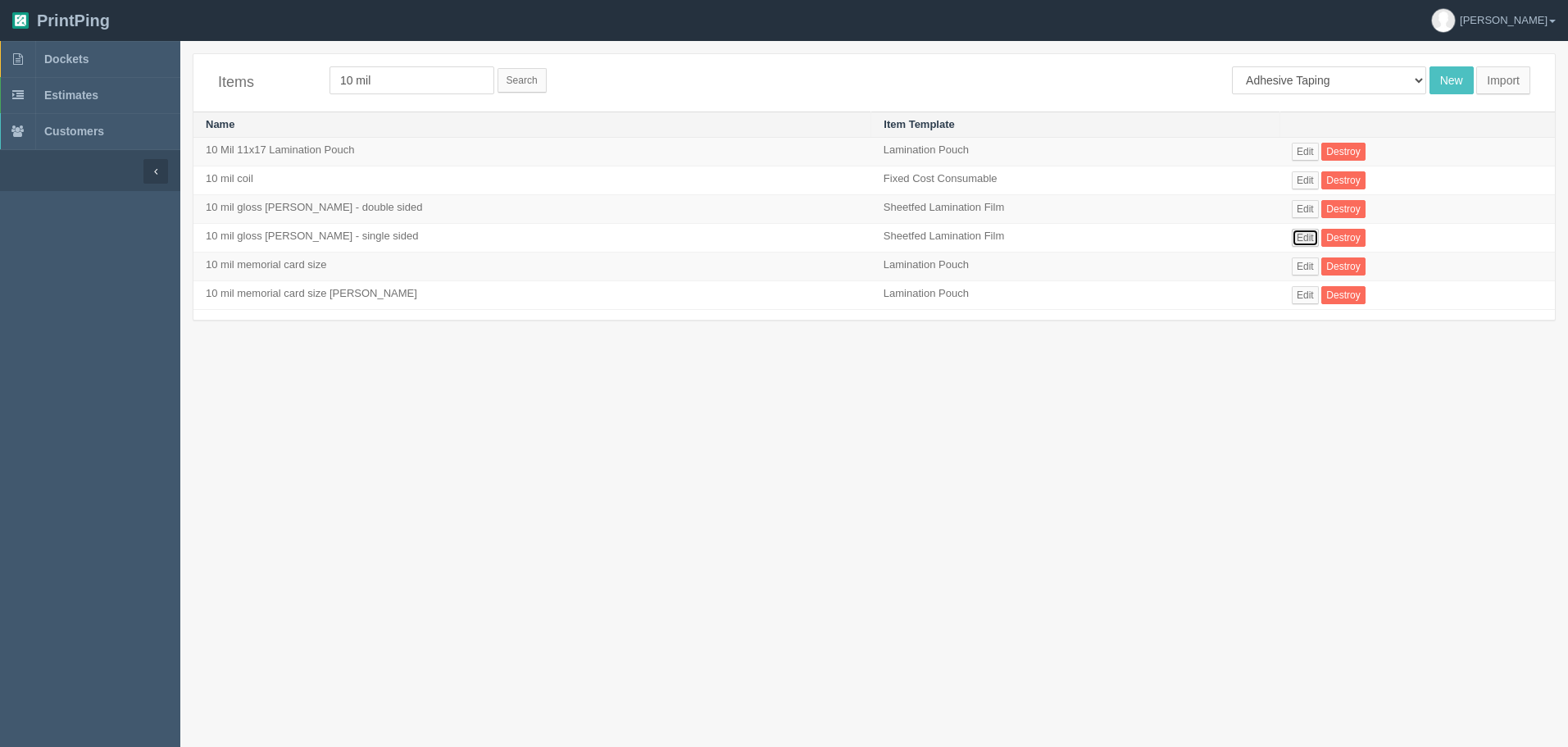
click at [1291, 235] on link "Edit" at bounding box center [1305, 238] width 27 height 18
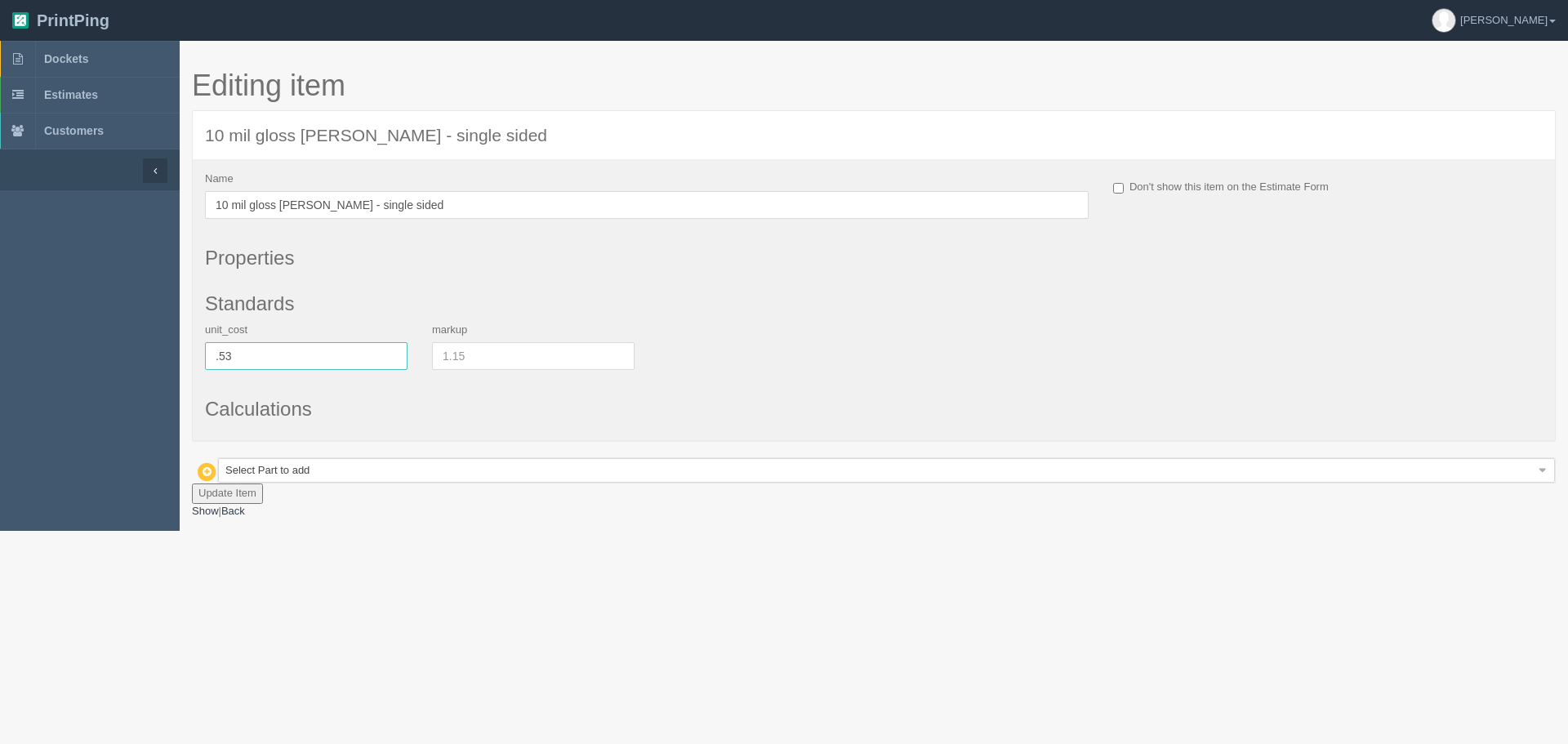
click at [243, 342] on input ".53" at bounding box center [306, 356] width 202 height 27
type input ".59"
click at [234, 488] on button "Update Item" at bounding box center [227, 493] width 71 height 20
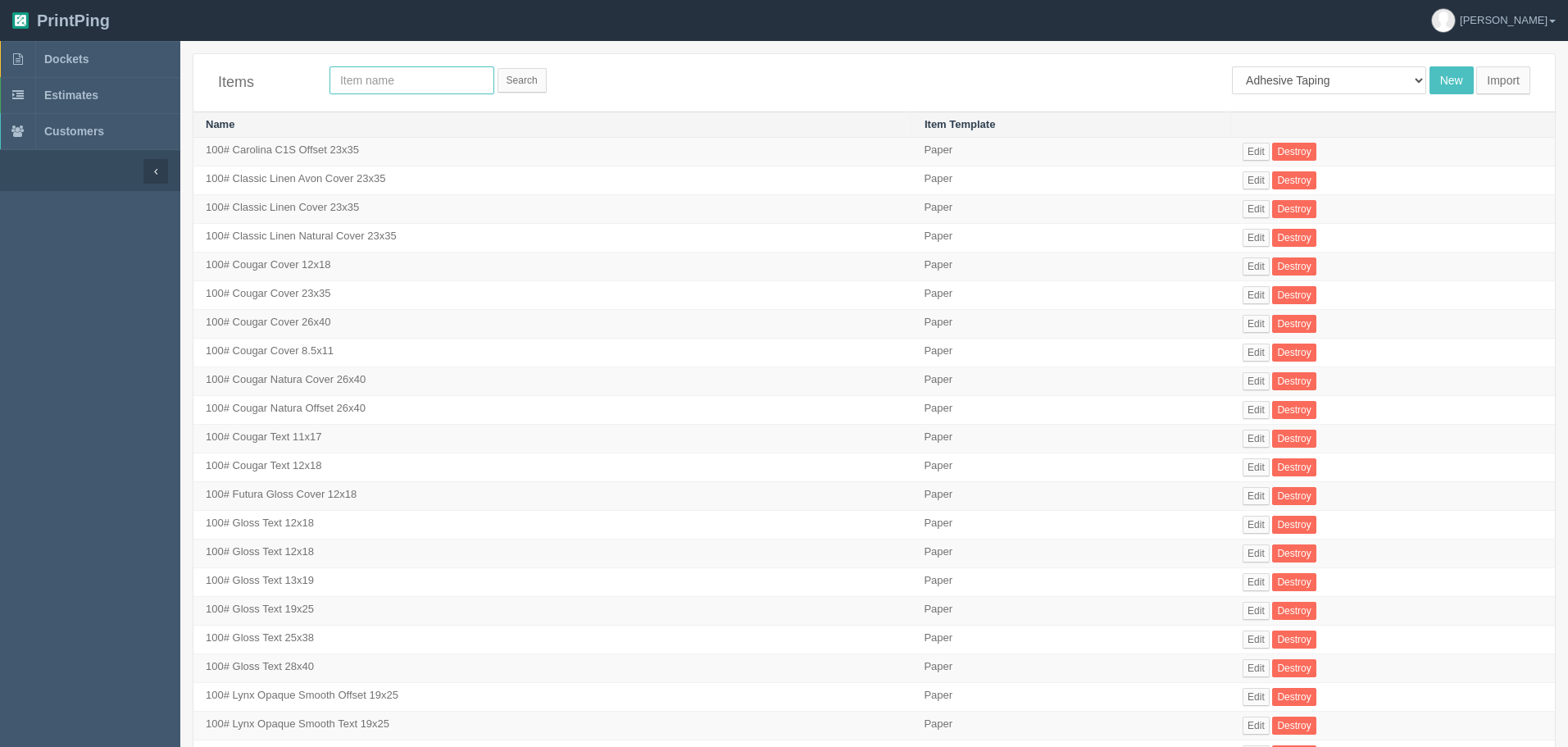
click at [430, 83] on input "text" at bounding box center [411, 80] width 165 height 28
type input "10 mil"
click at [497, 68] on input "Search" at bounding box center [521, 80] width 49 height 25
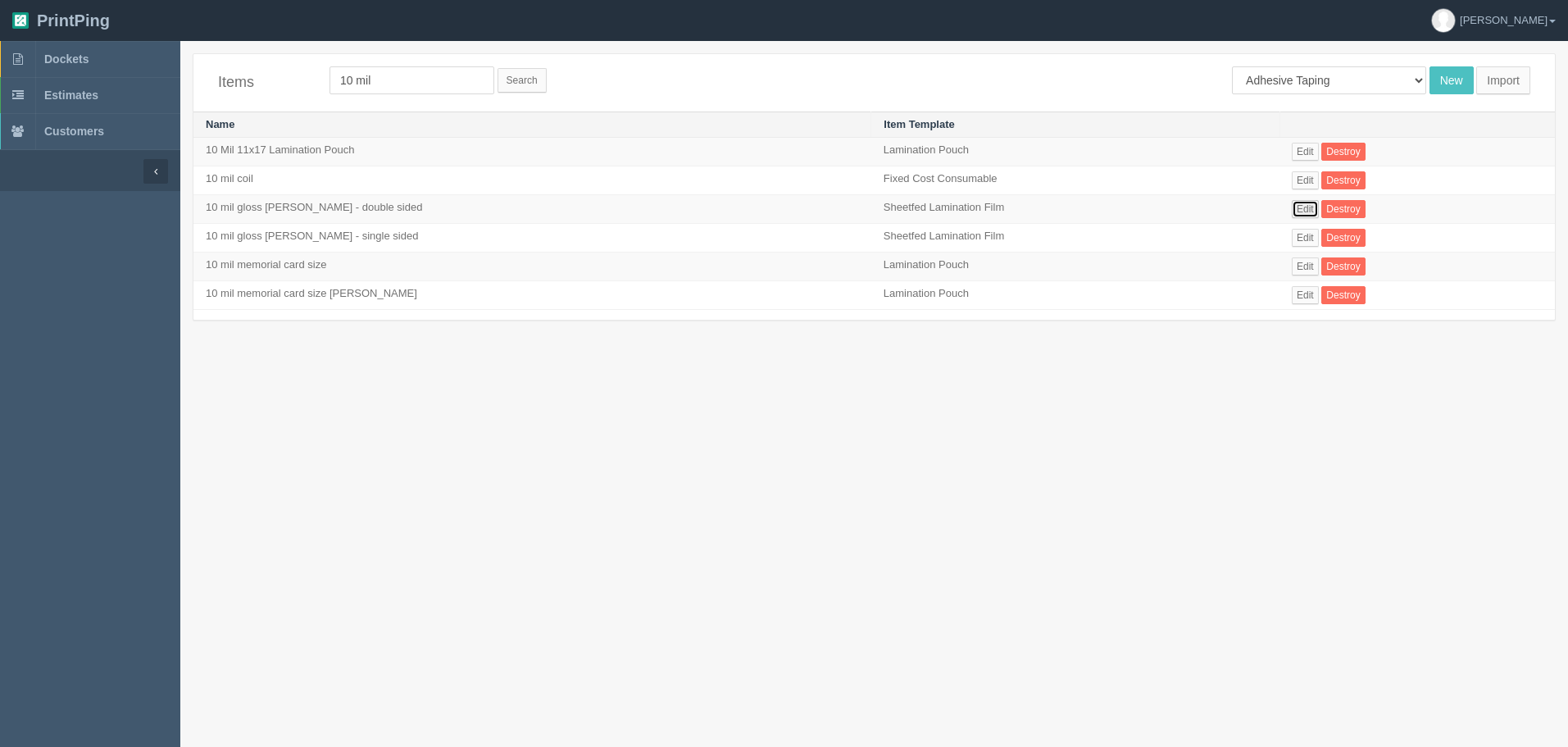
click at [1291, 203] on link "Edit" at bounding box center [1305, 209] width 27 height 18
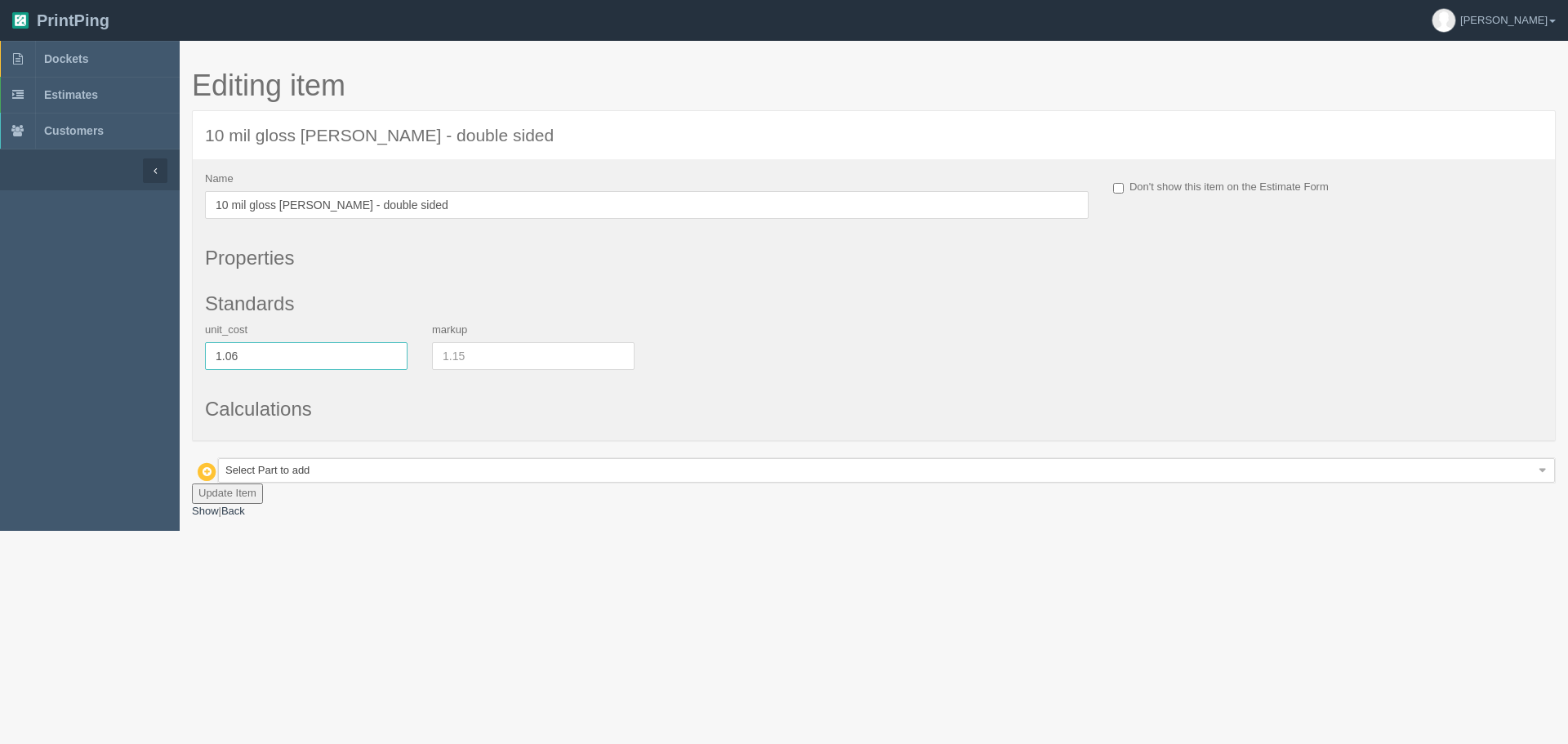
drag, startPoint x: 254, startPoint y: 357, endPoint x: 27, endPoint y: 353, distance: 227.0
click at [27, 353] on section "Dockets Estimates Customers 0" at bounding box center [784, 286] width 1568 height 490
type input "1.187"
click at [199, 491] on button "Update Item" at bounding box center [227, 493] width 71 height 20
